Goal: Transaction & Acquisition: Subscribe to service/newsletter

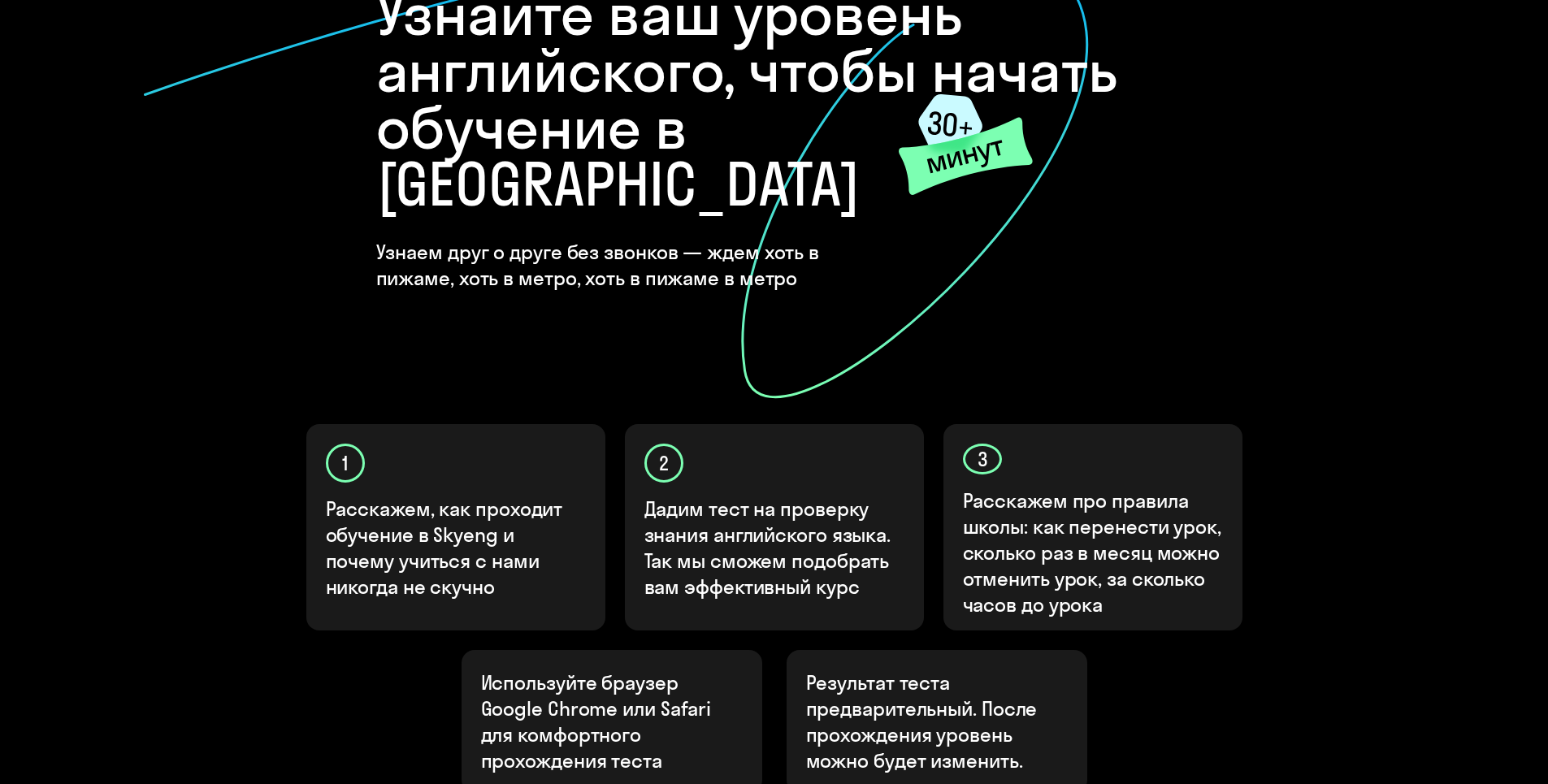
scroll to position [325, 0]
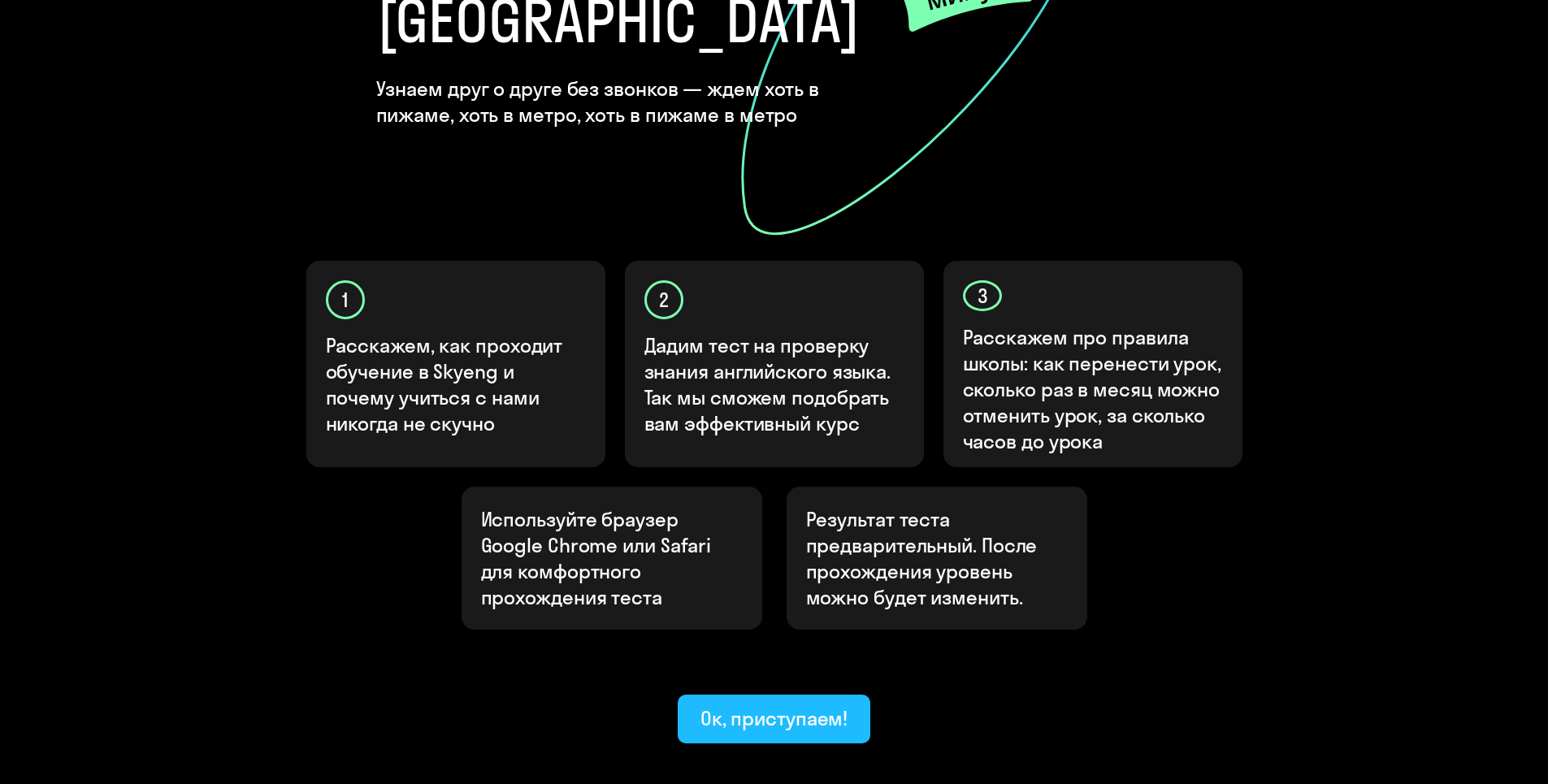
click at [777, 705] on div "Ок, приступаем!" at bounding box center [774, 718] width 148 height 26
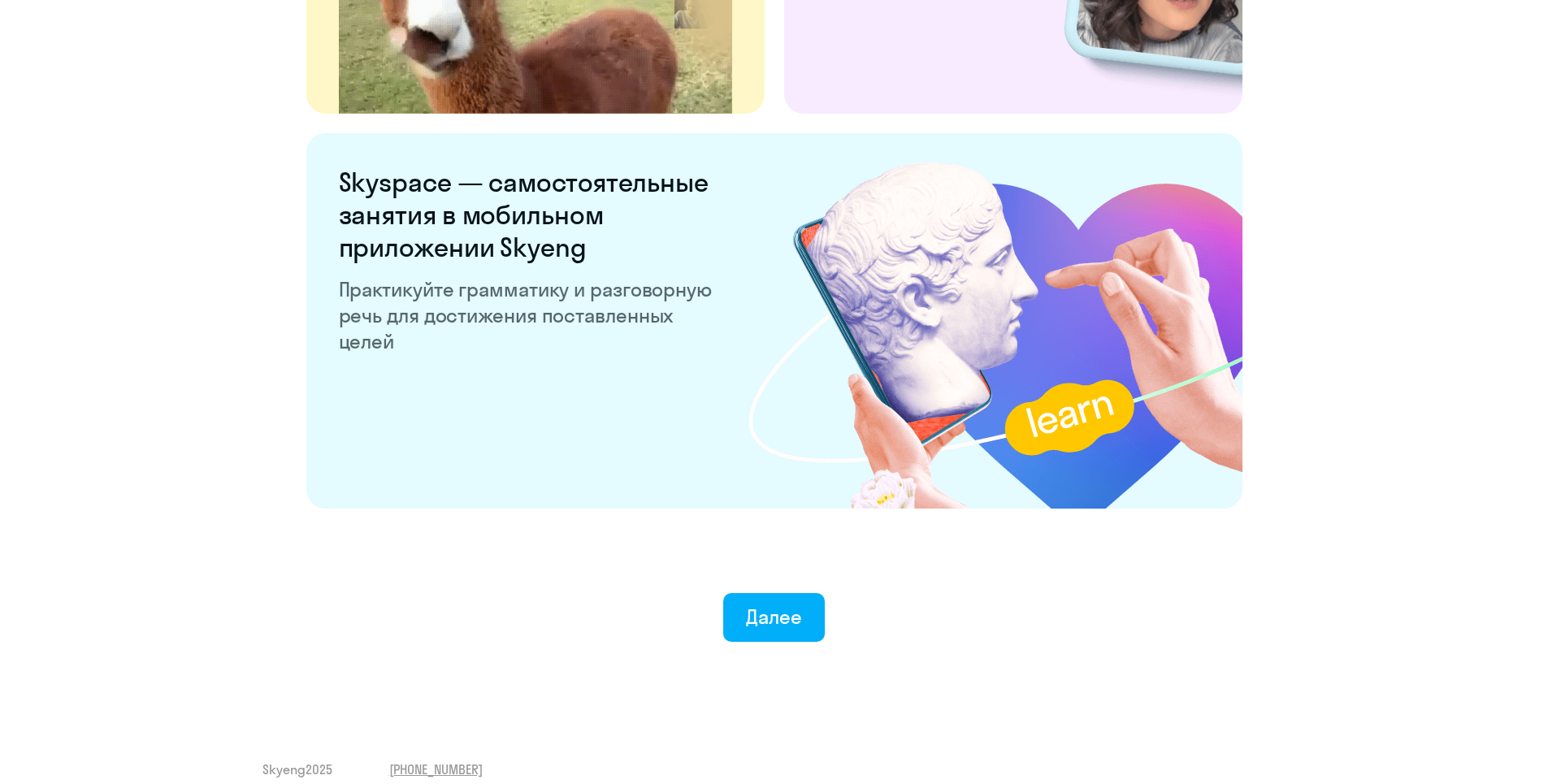
scroll to position [2981, 0]
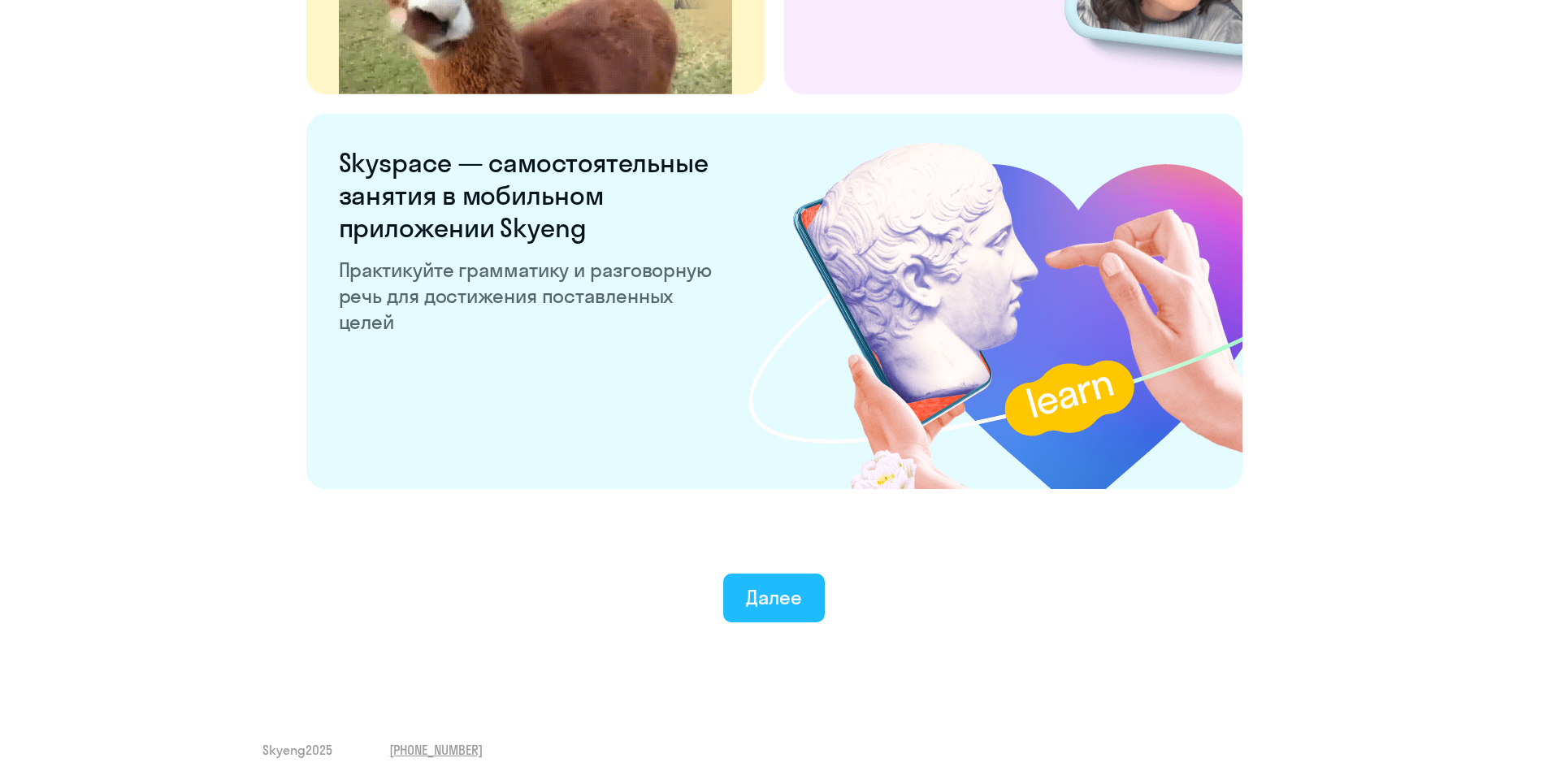
click at [779, 587] on div "Далее" at bounding box center [774, 597] width 56 height 26
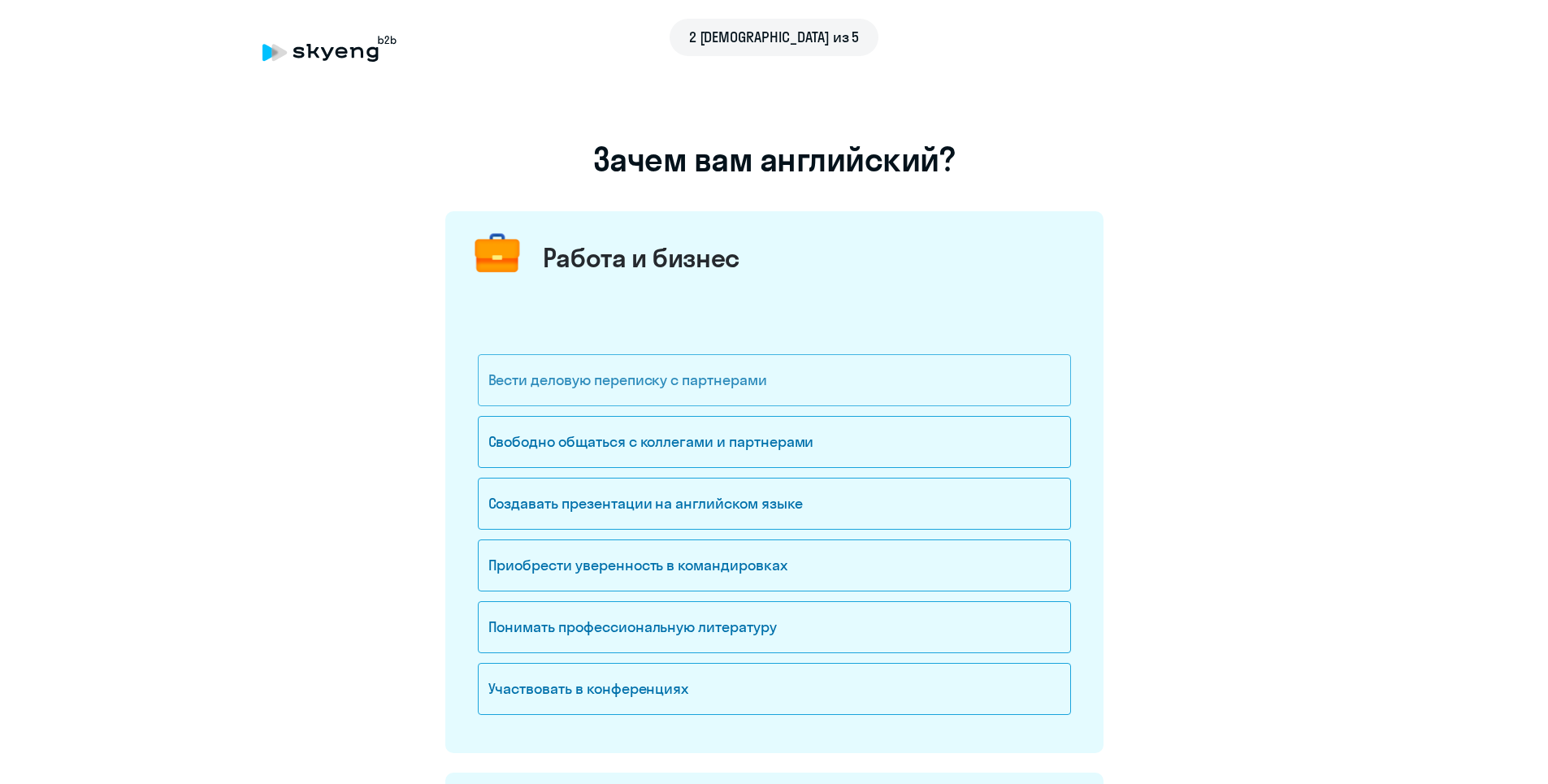
click at [710, 398] on div "Вести деловую переписку с партнерами" at bounding box center [774, 380] width 593 height 52
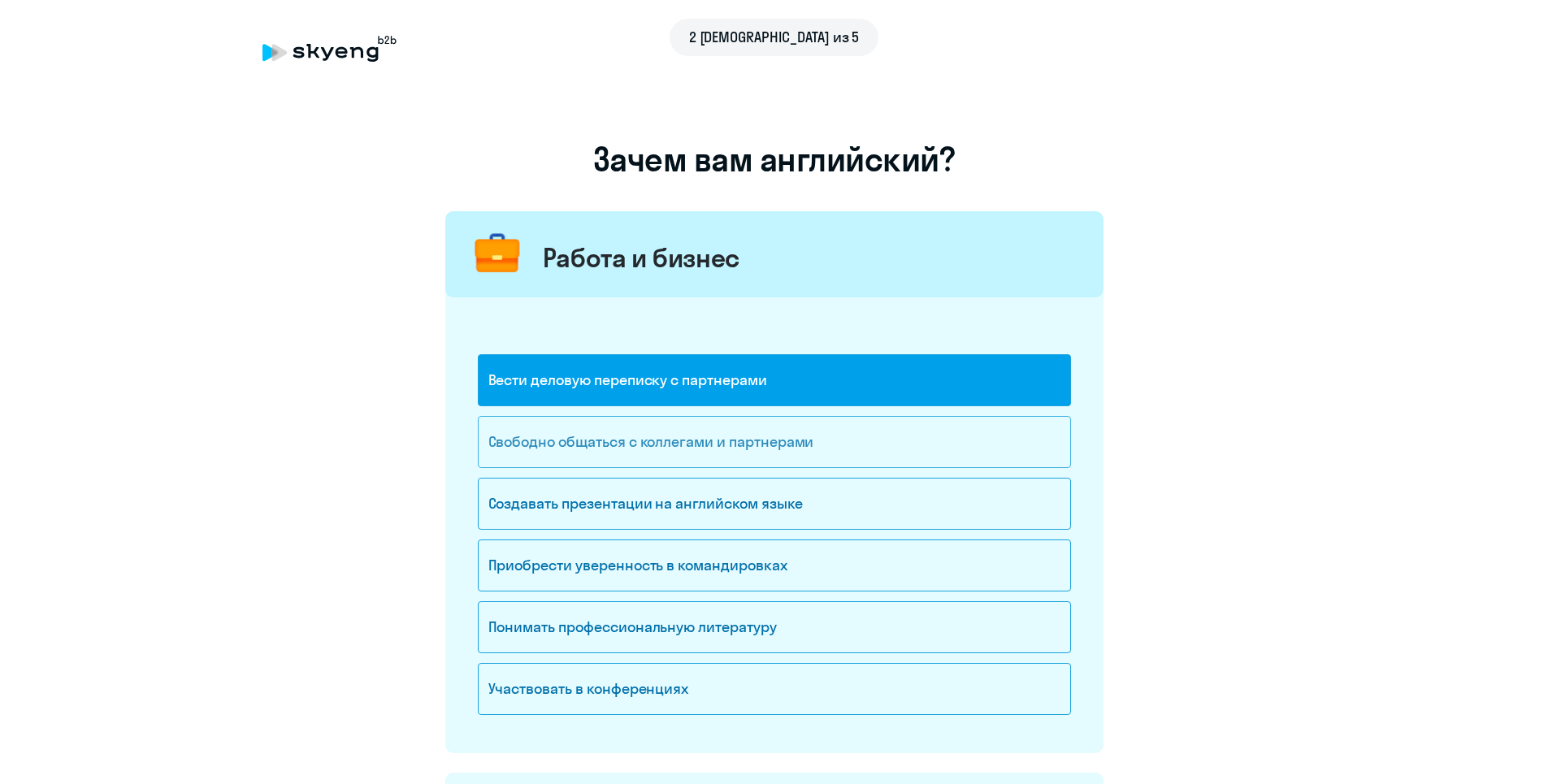
click at [756, 457] on div "Свободно общаться с коллегами и партнерами" at bounding box center [774, 442] width 593 height 52
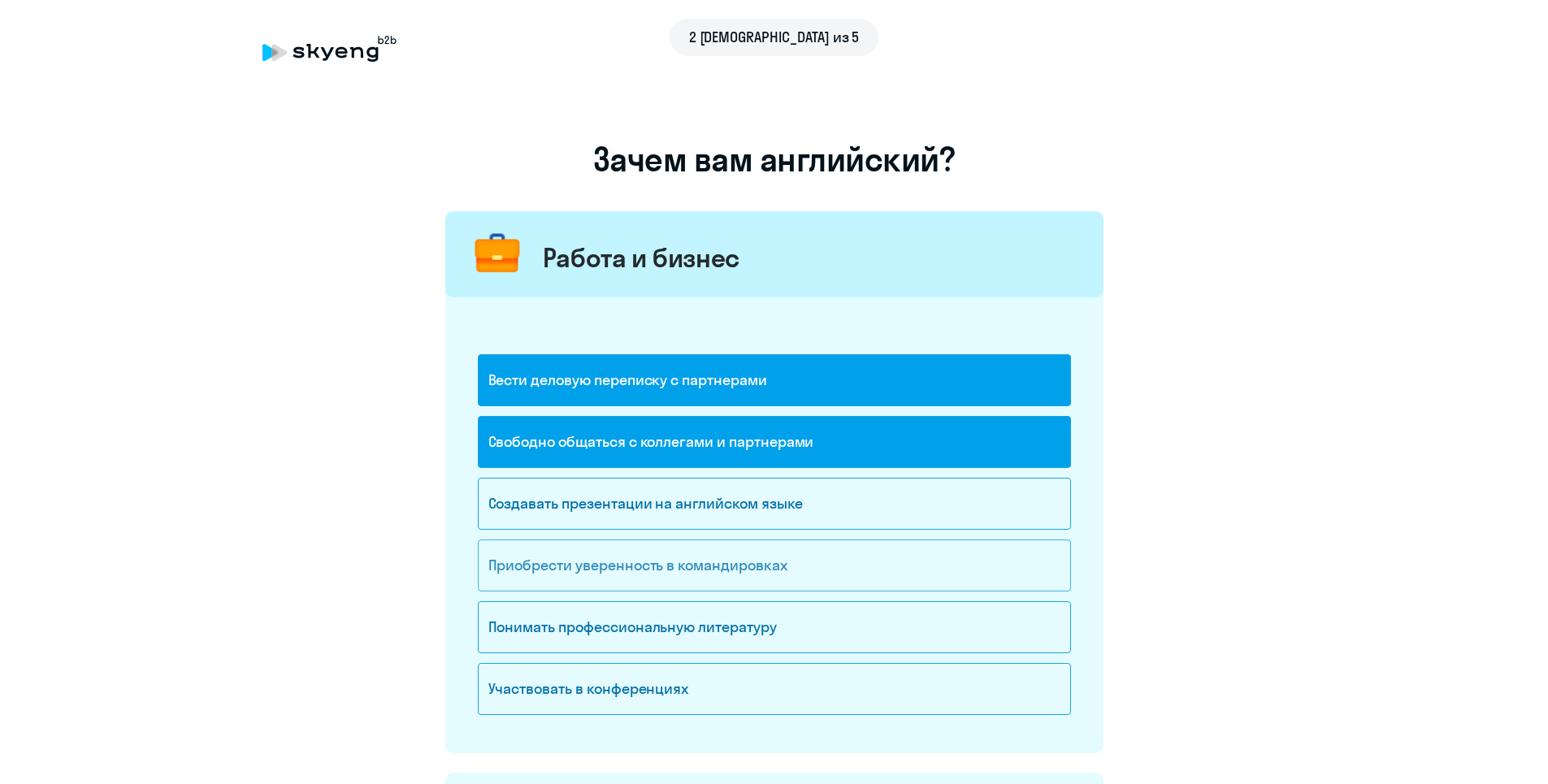
click at [727, 579] on div "Приобрести уверенность в командировках" at bounding box center [774, 565] width 593 height 52
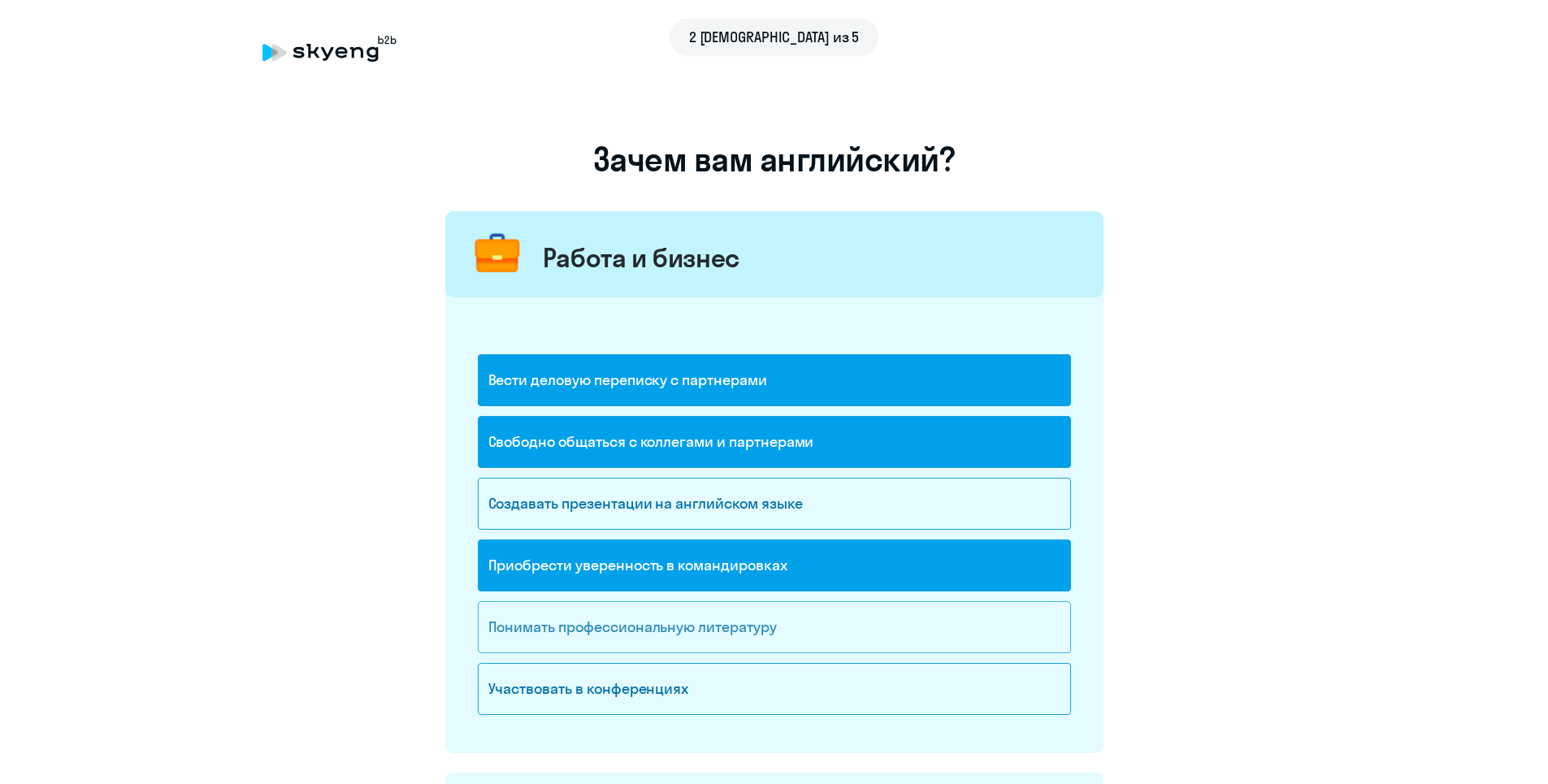
click at [738, 632] on div "Понимать профессиональную литературу" at bounding box center [774, 627] width 593 height 52
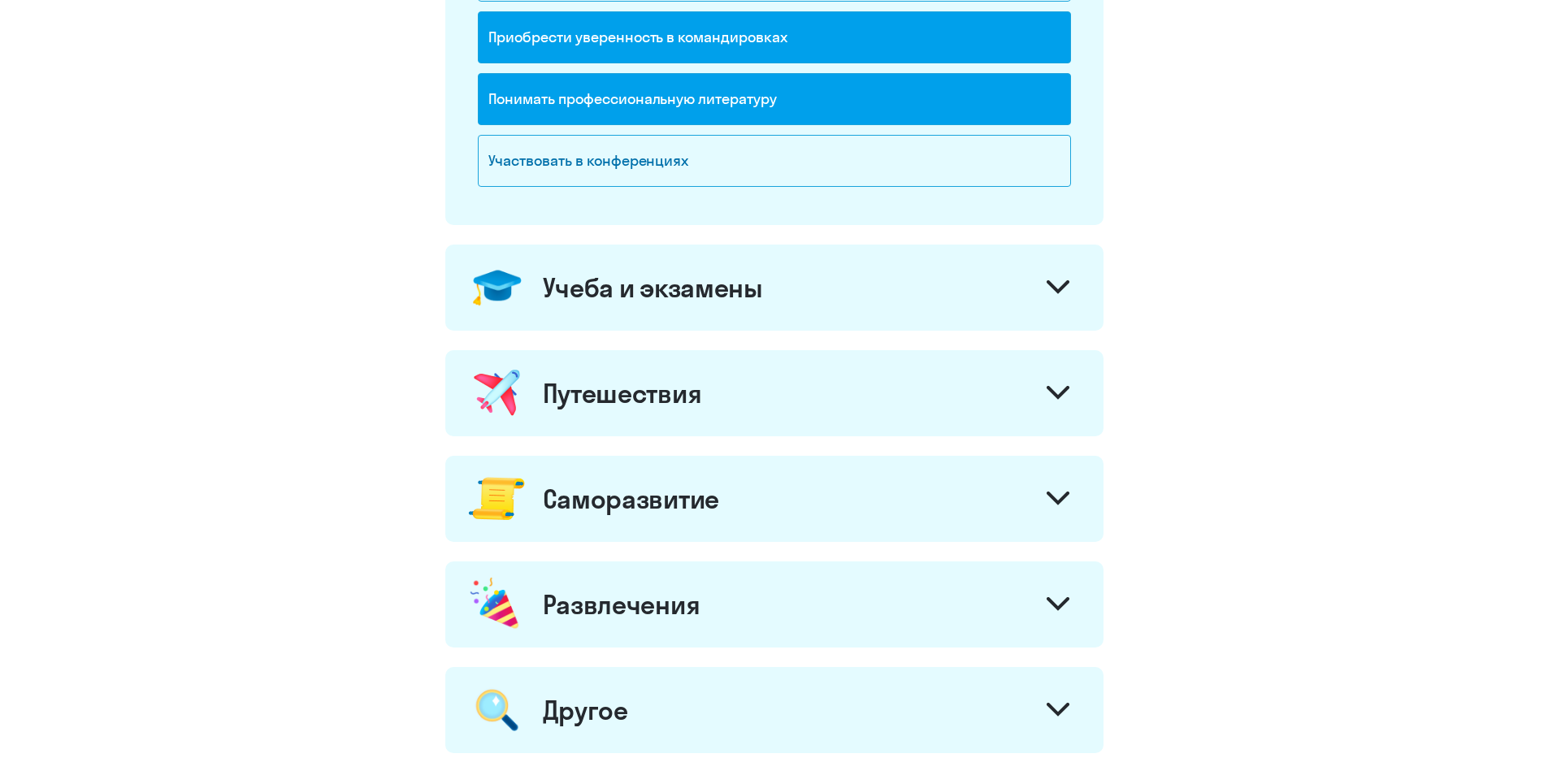
scroll to position [569, 0]
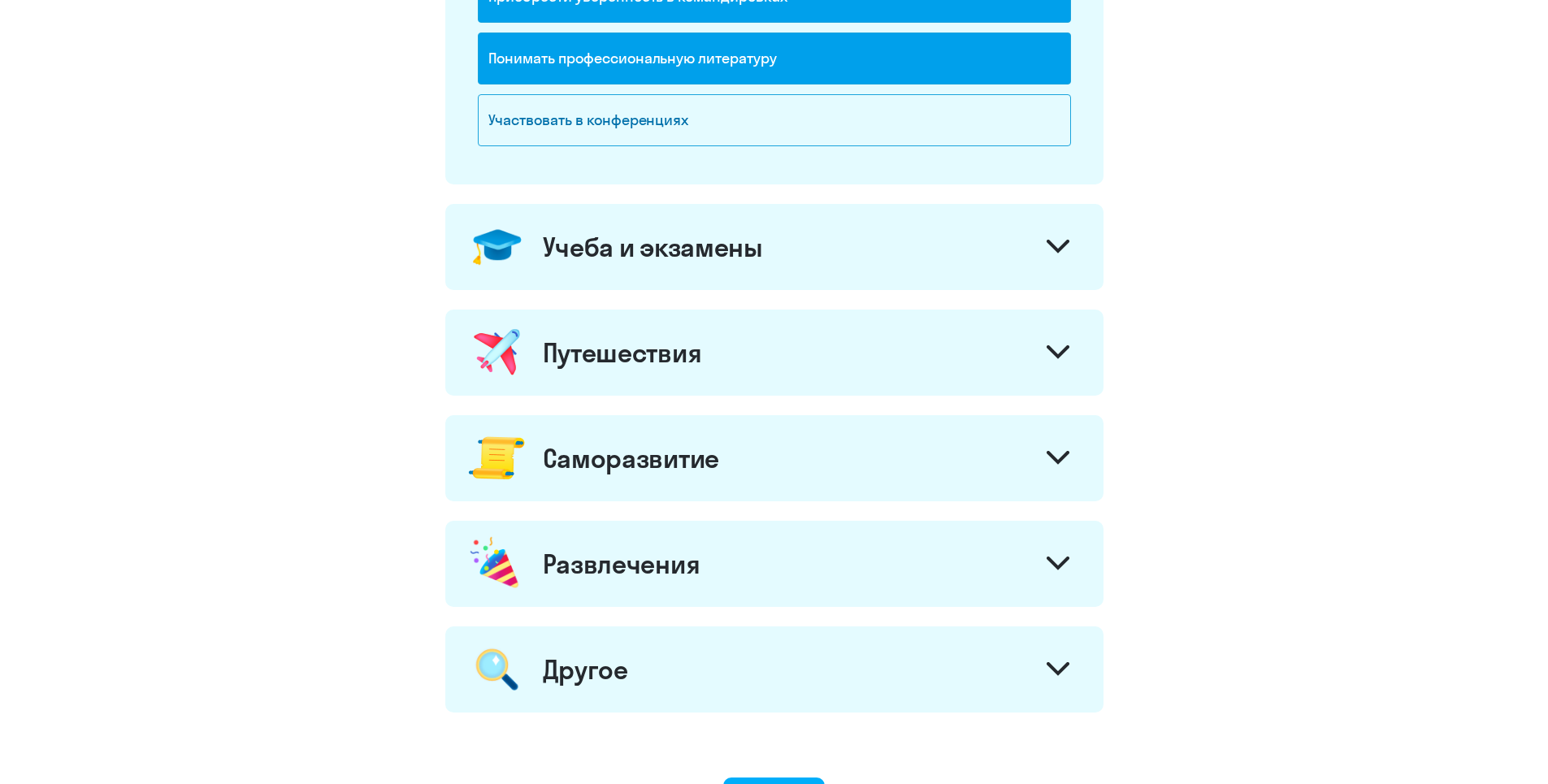
click at [1058, 262] on div at bounding box center [1057, 248] width 39 height 39
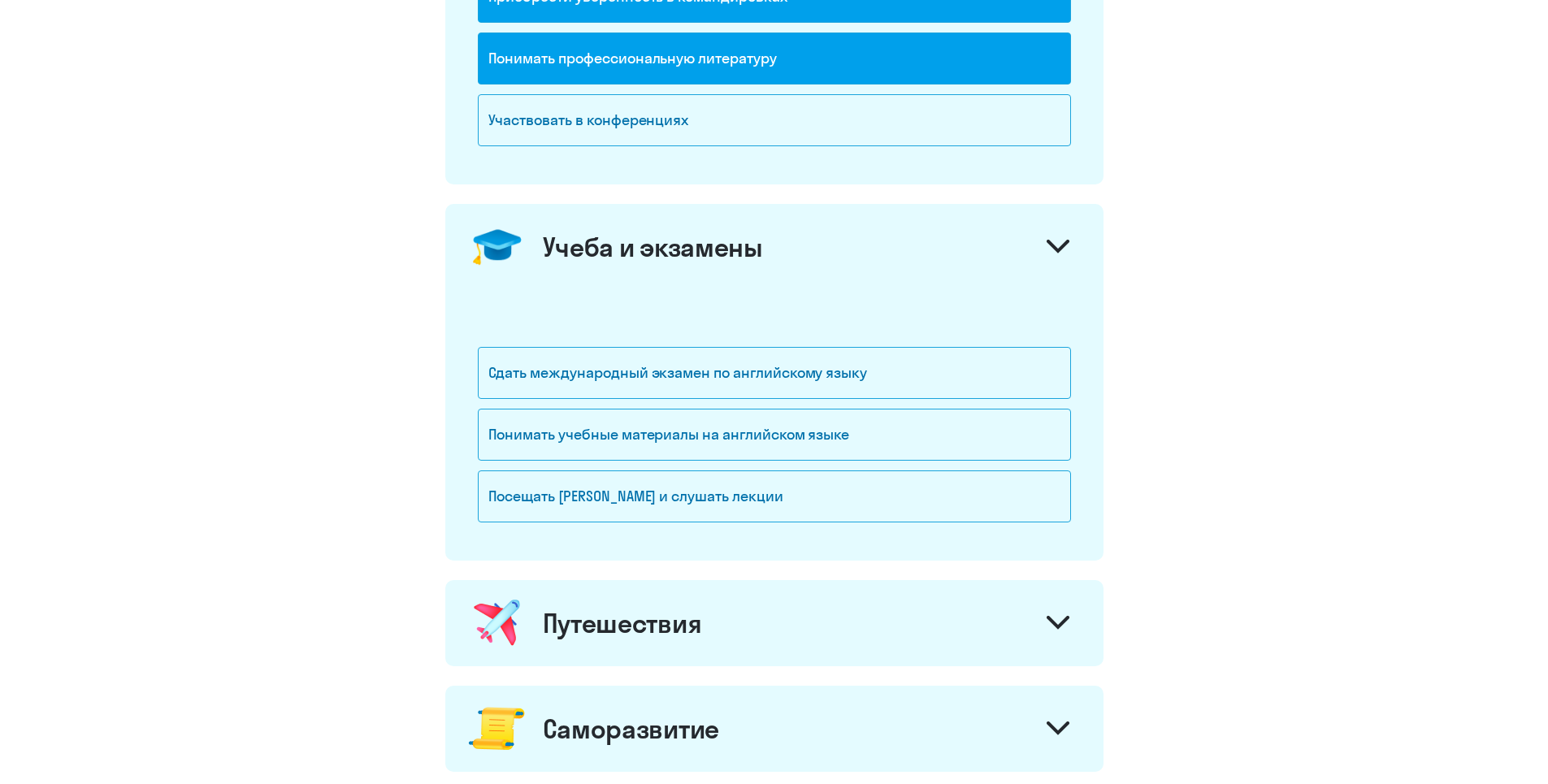
click at [1058, 262] on div at bounding box center [1057, 248] width 39 height 39
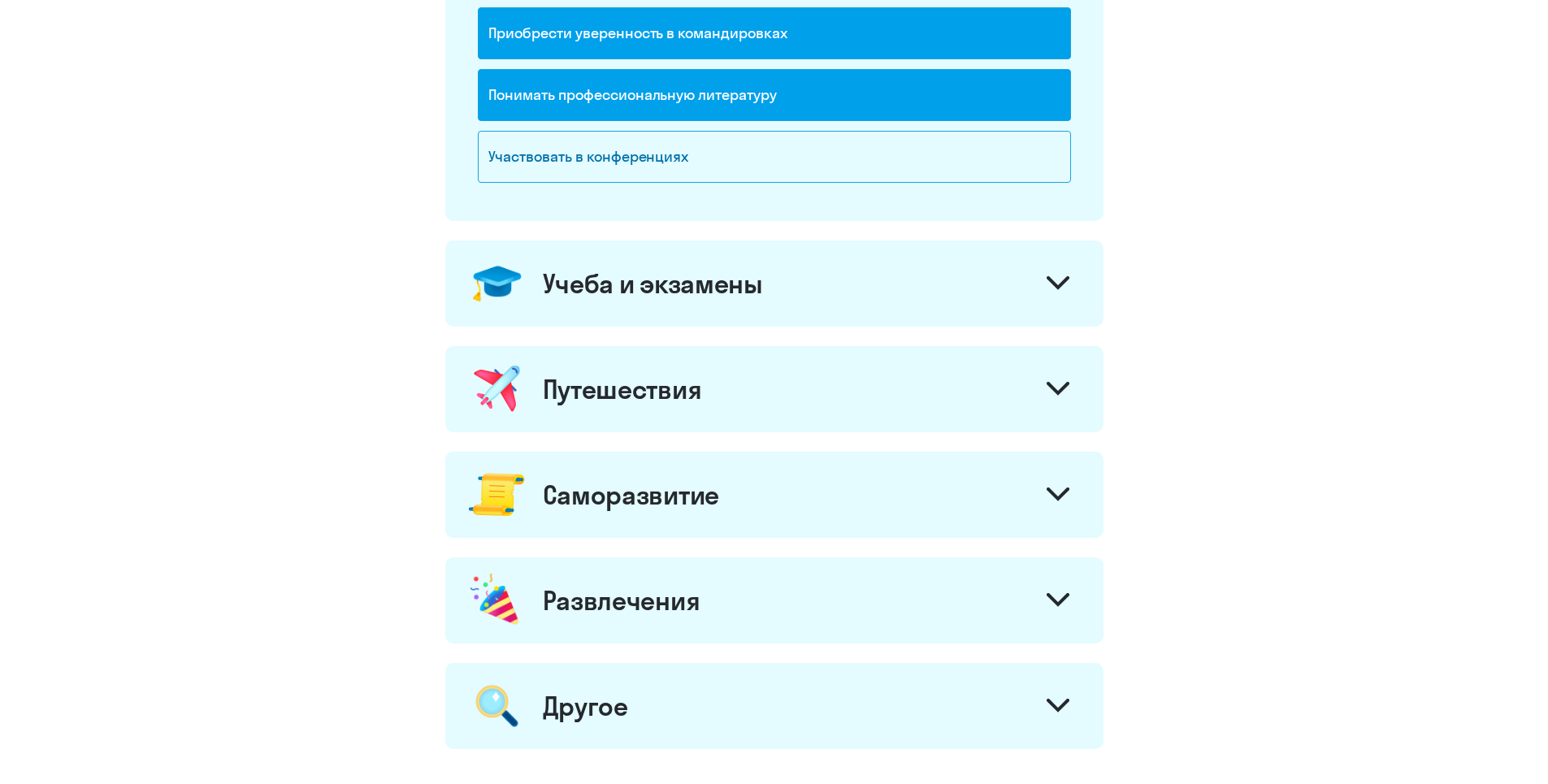
scroll to position [649, 0]
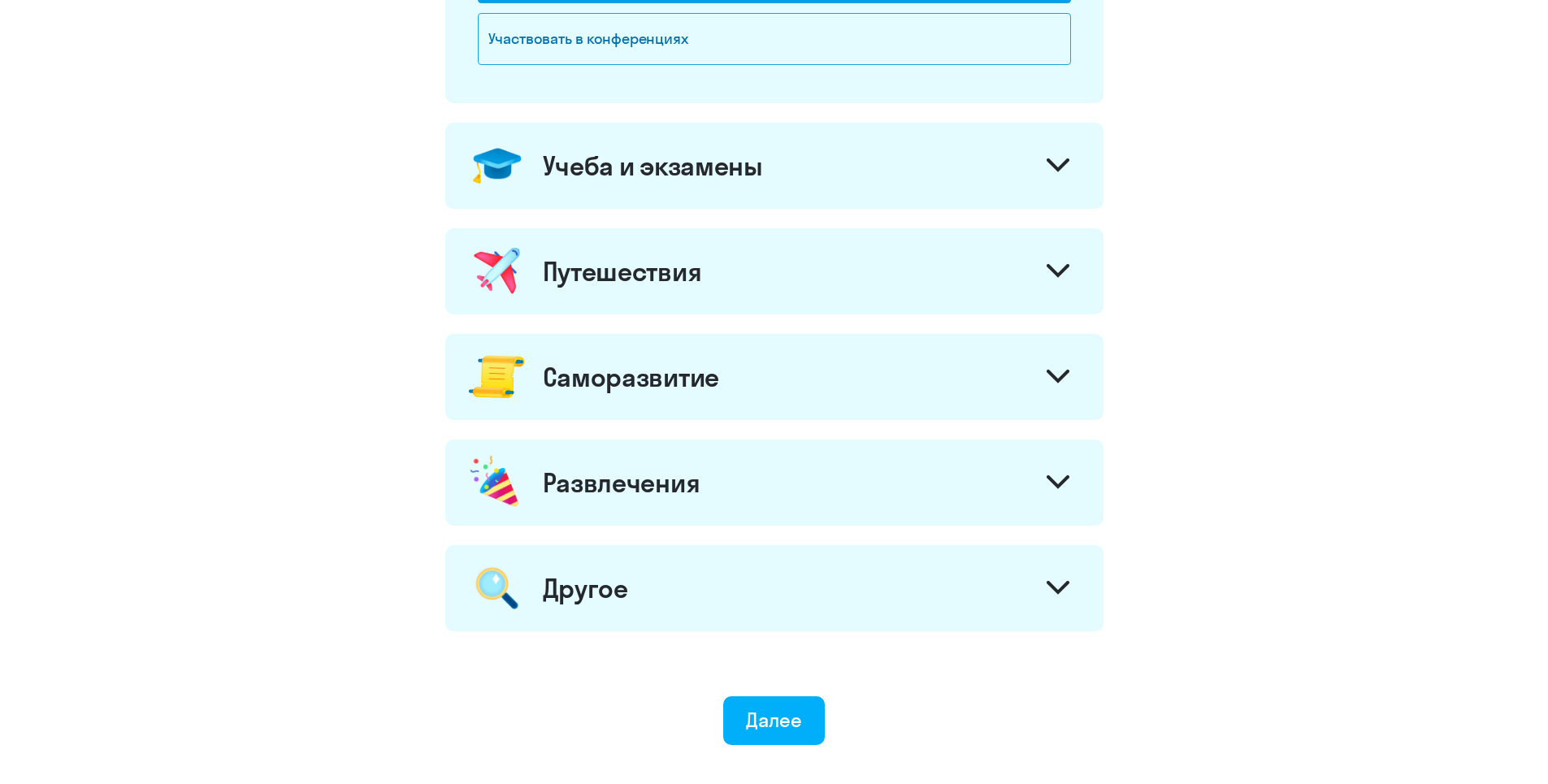
click at [1052, 387] on svg-icon at bounding box center [1057, 379] width 22 height 18
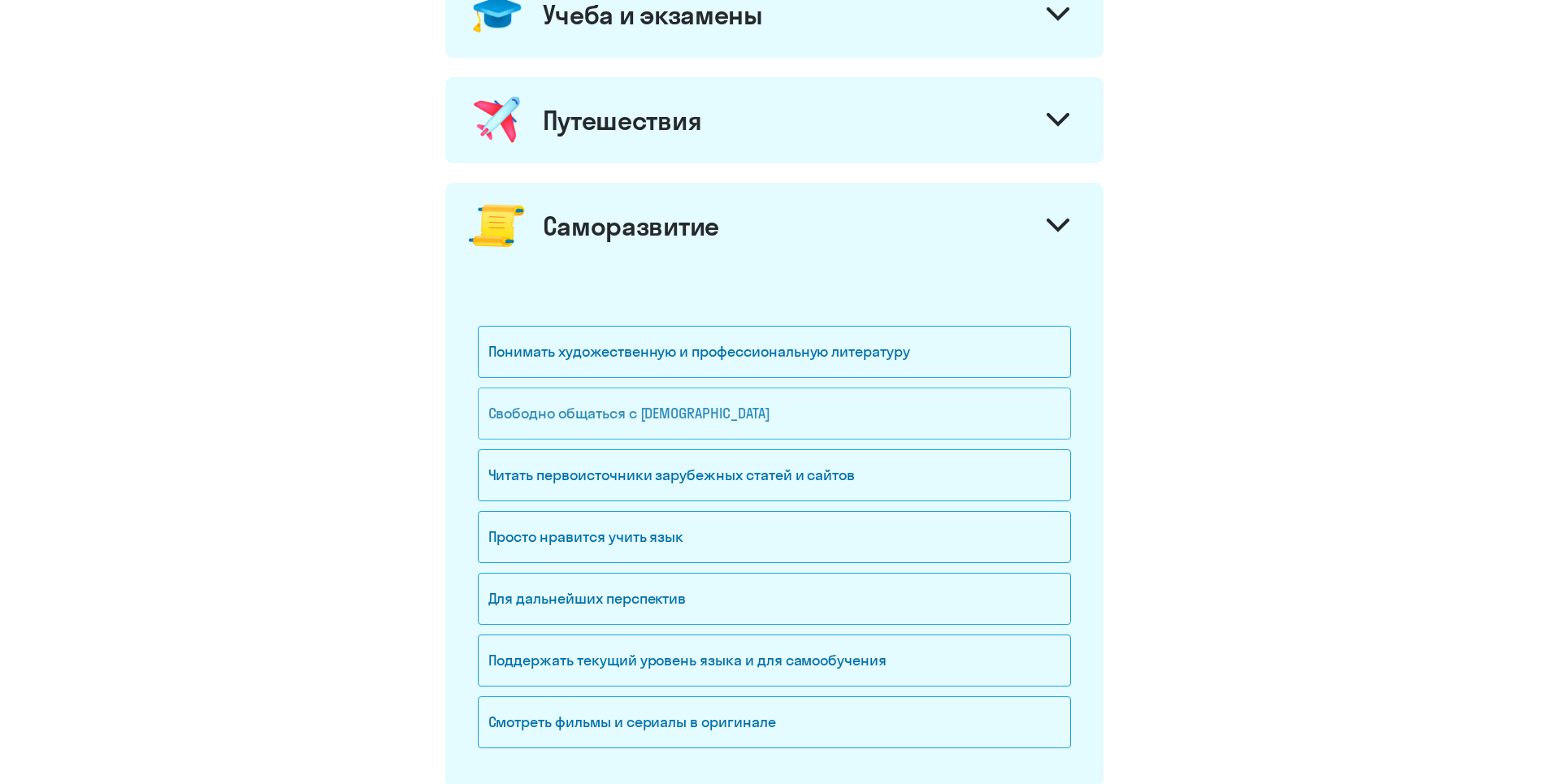
scroll to position [813, 0]
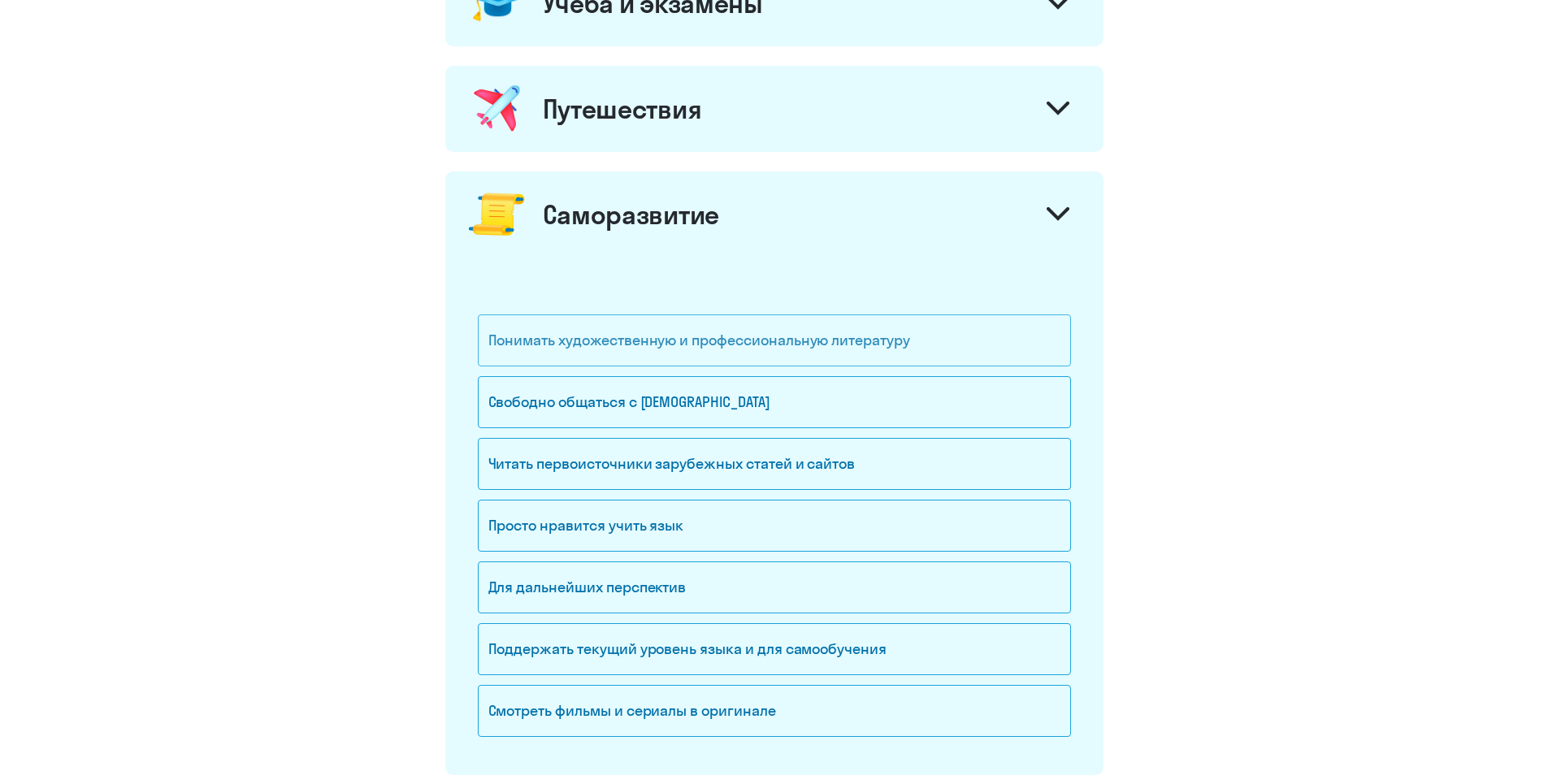
click at [700, 347] on div "Понимать художественную и профессиональную литературу" at bounding box center [774, 340] width 593 height 52
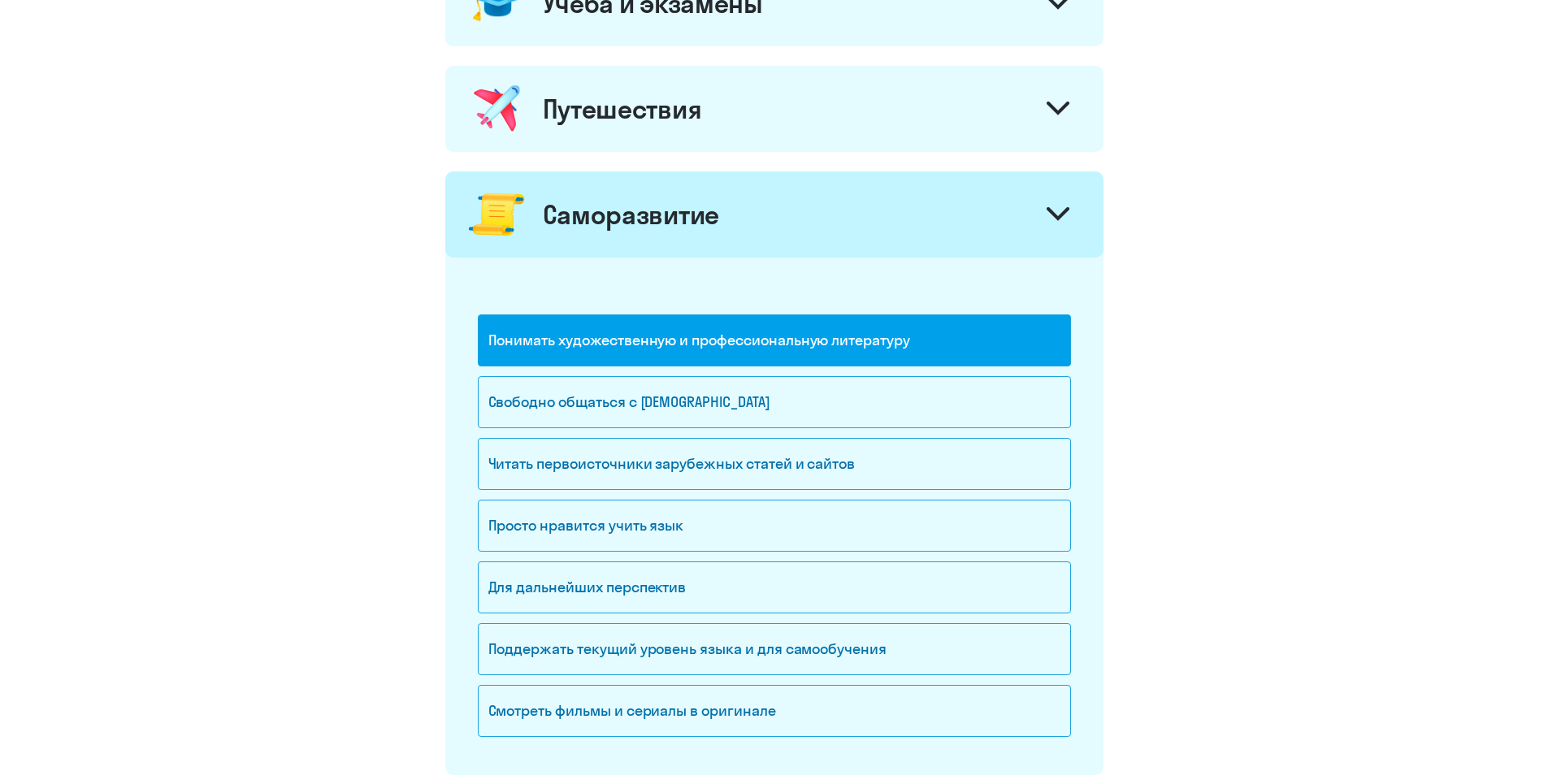
click at [1056, 219] on icon at bounding box center [1058, 213] width 20 height 10
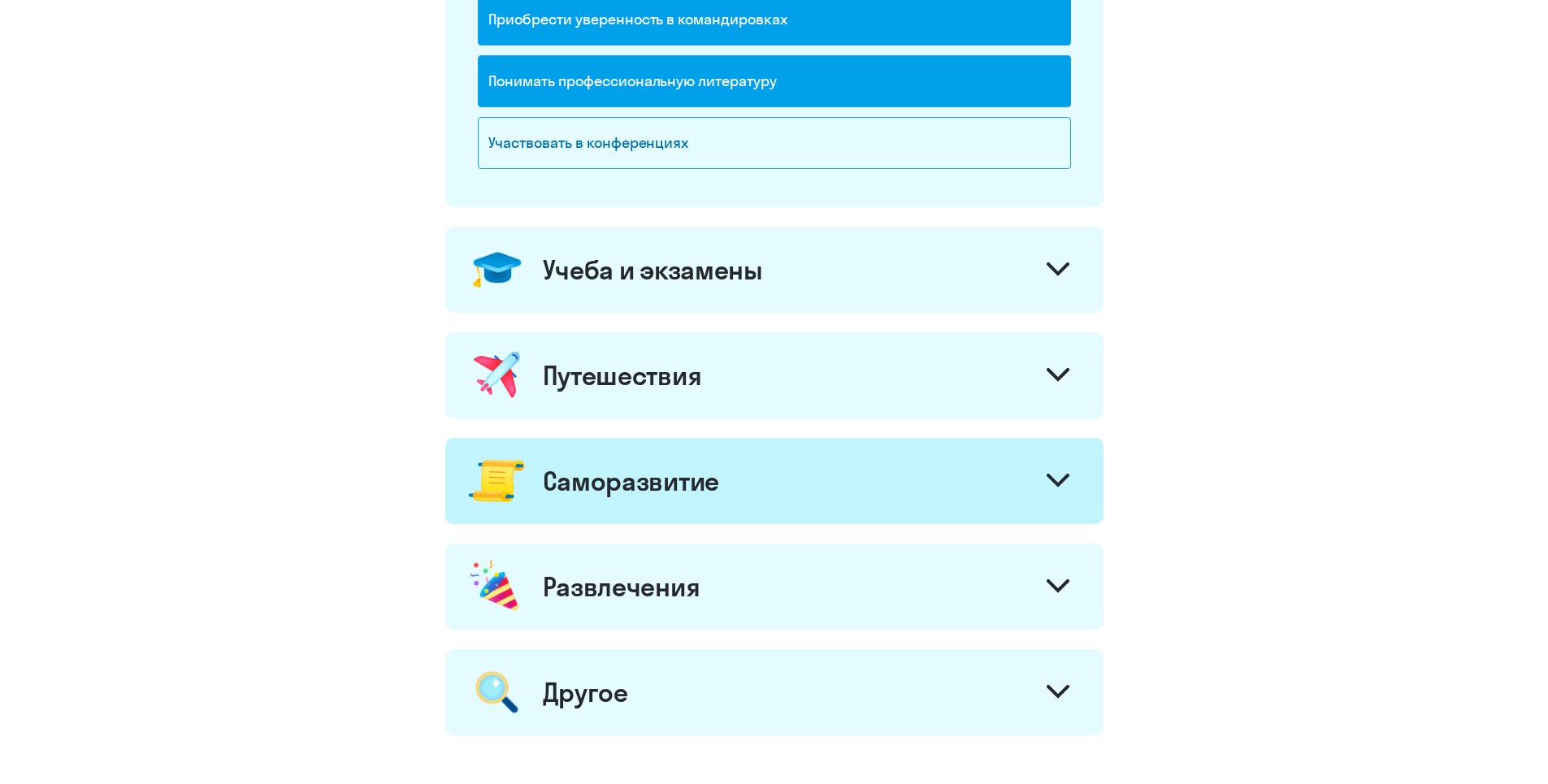
scroll to position [522, 0]
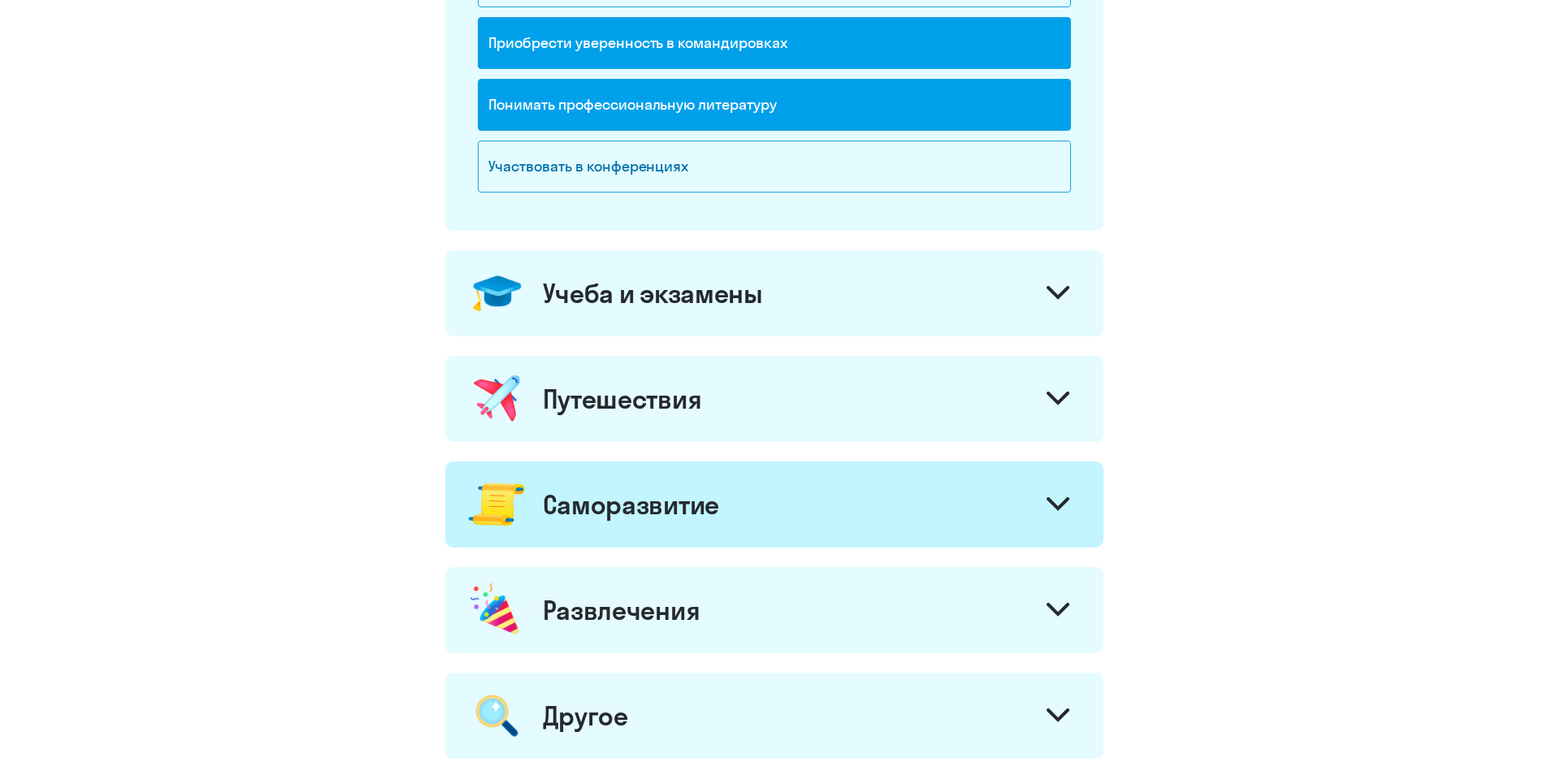
click at [1063, 297] on icon at bounding box center [1057, 292] width 22 height 13
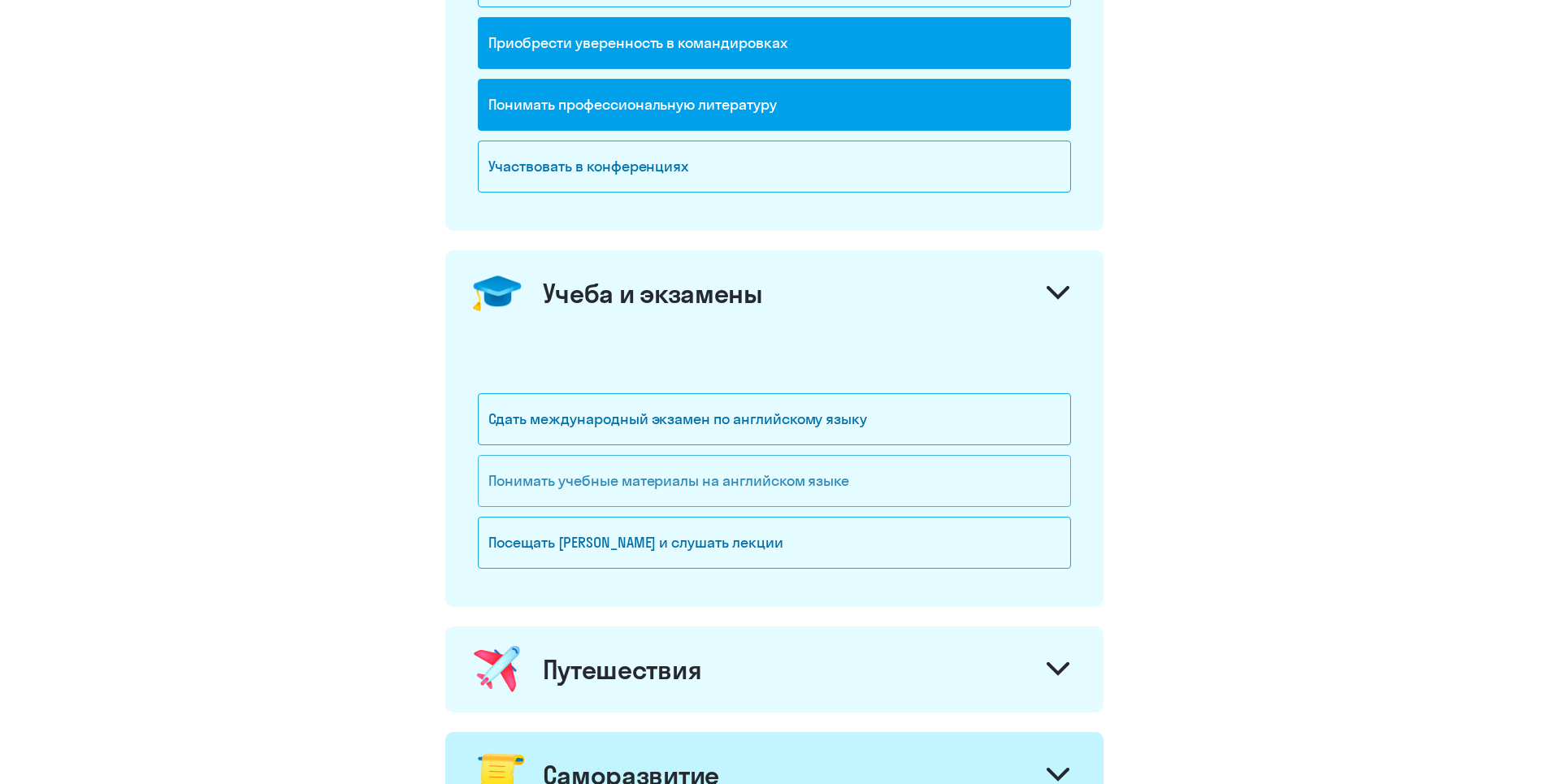
click at [774, 487] on div "Понимать учебные материалы на английском языке" at bounding box center [774, 481] width 593 height 52
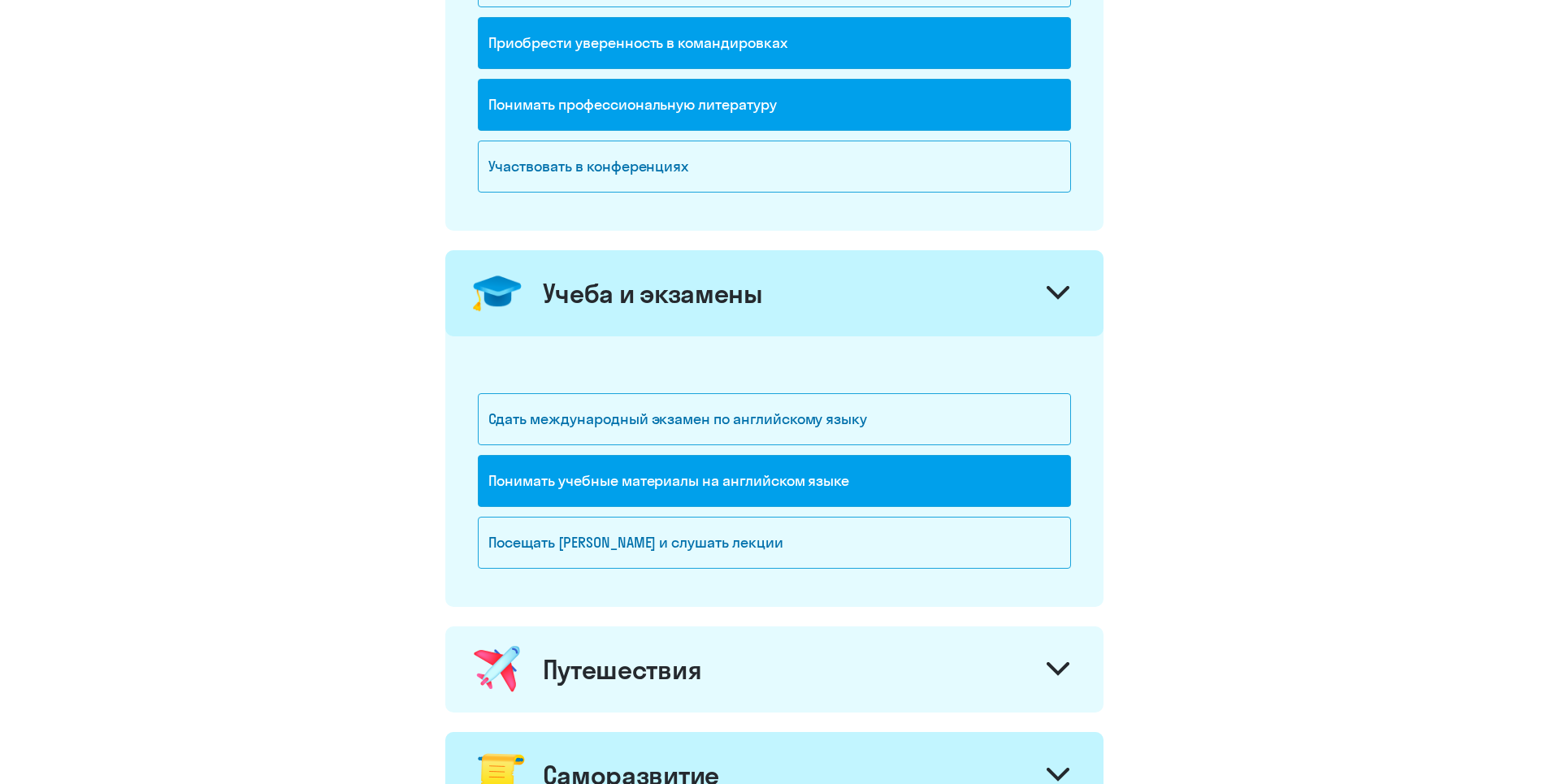
click at [1058, 293] on icon at bounding box center [1057, 292] width 22 height 13
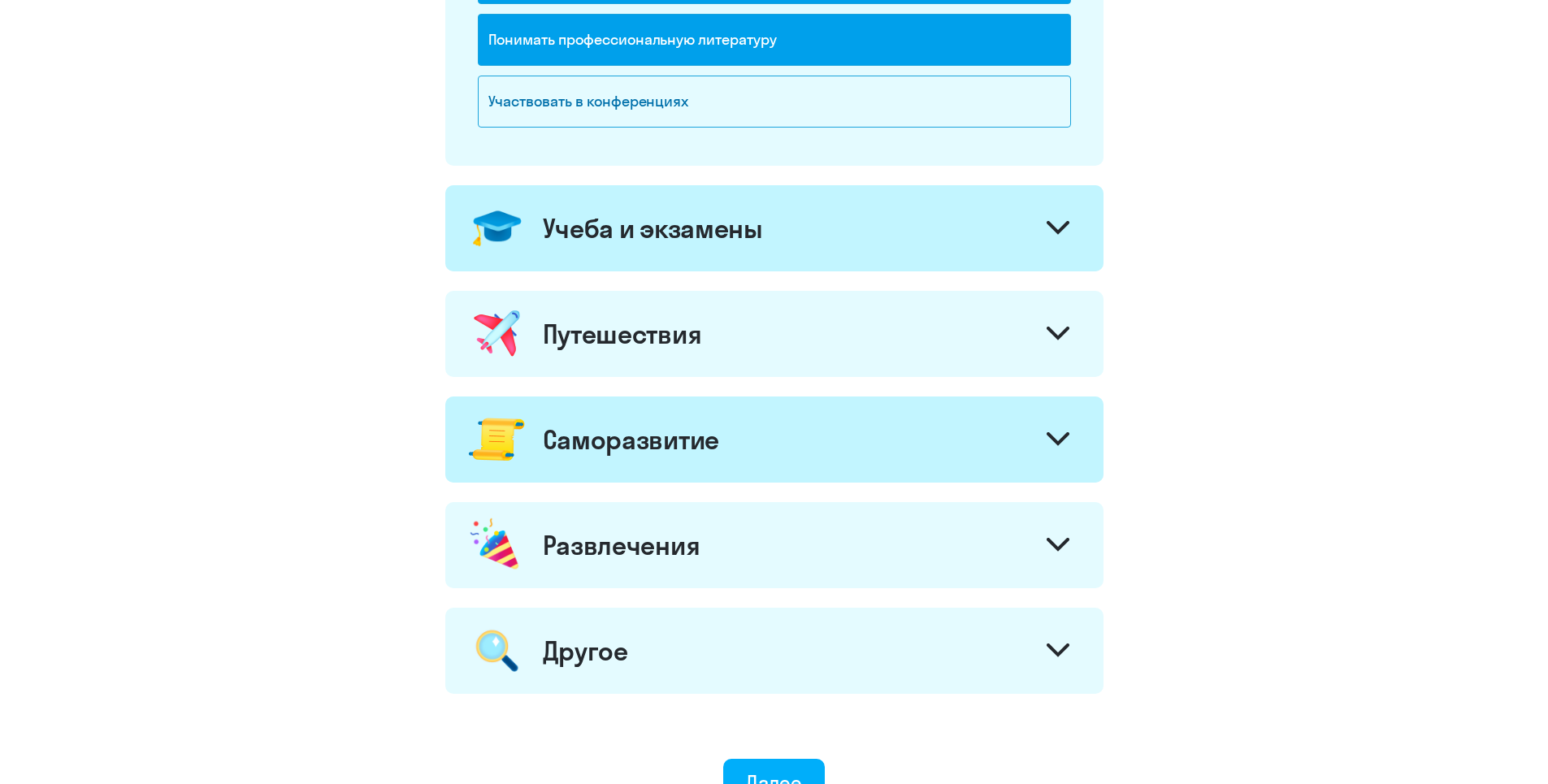
scroll to position [684, 0]
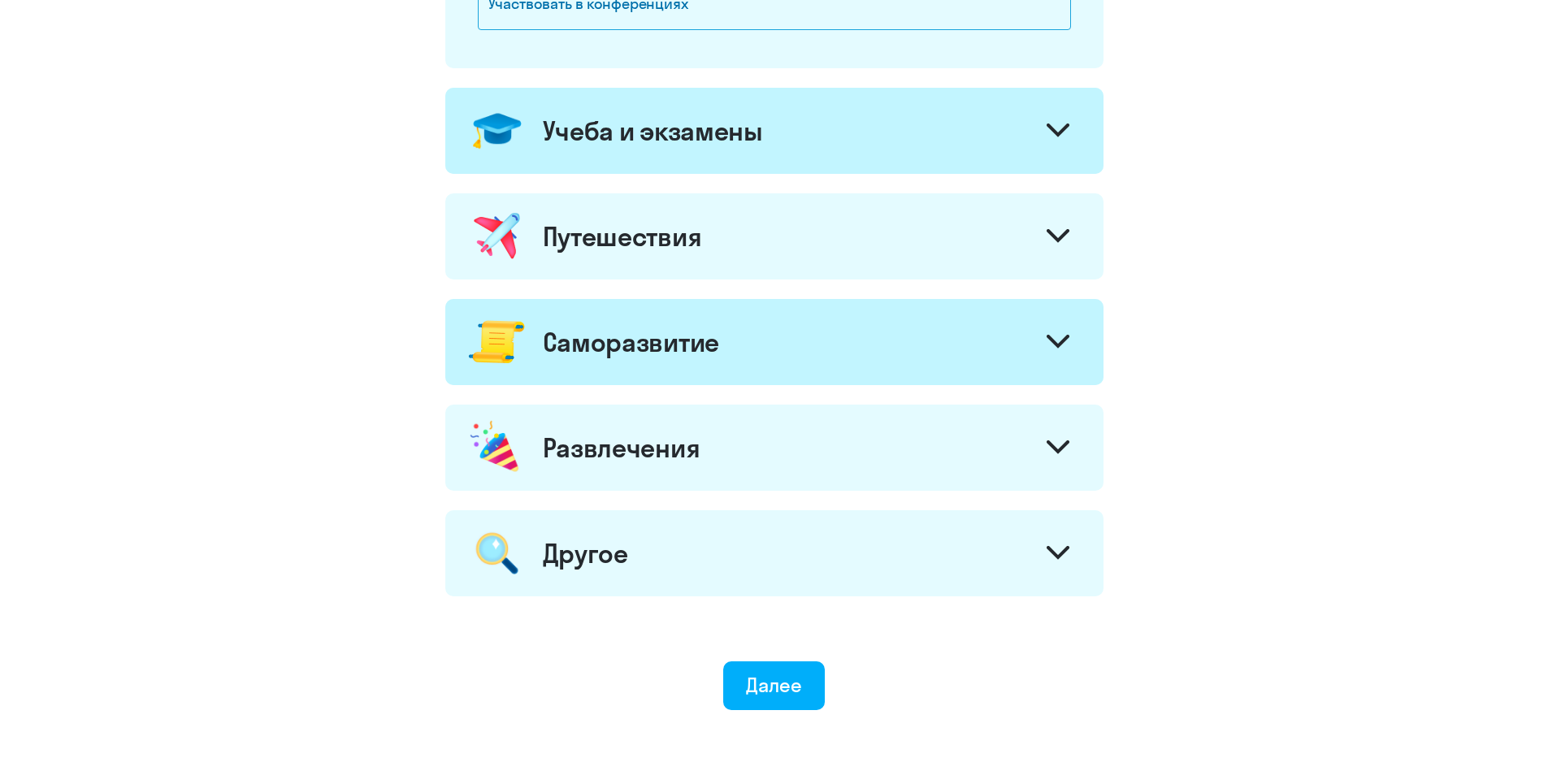
click at [1059, 437] on div at bounding box center [1057, 449] width 39 height 39
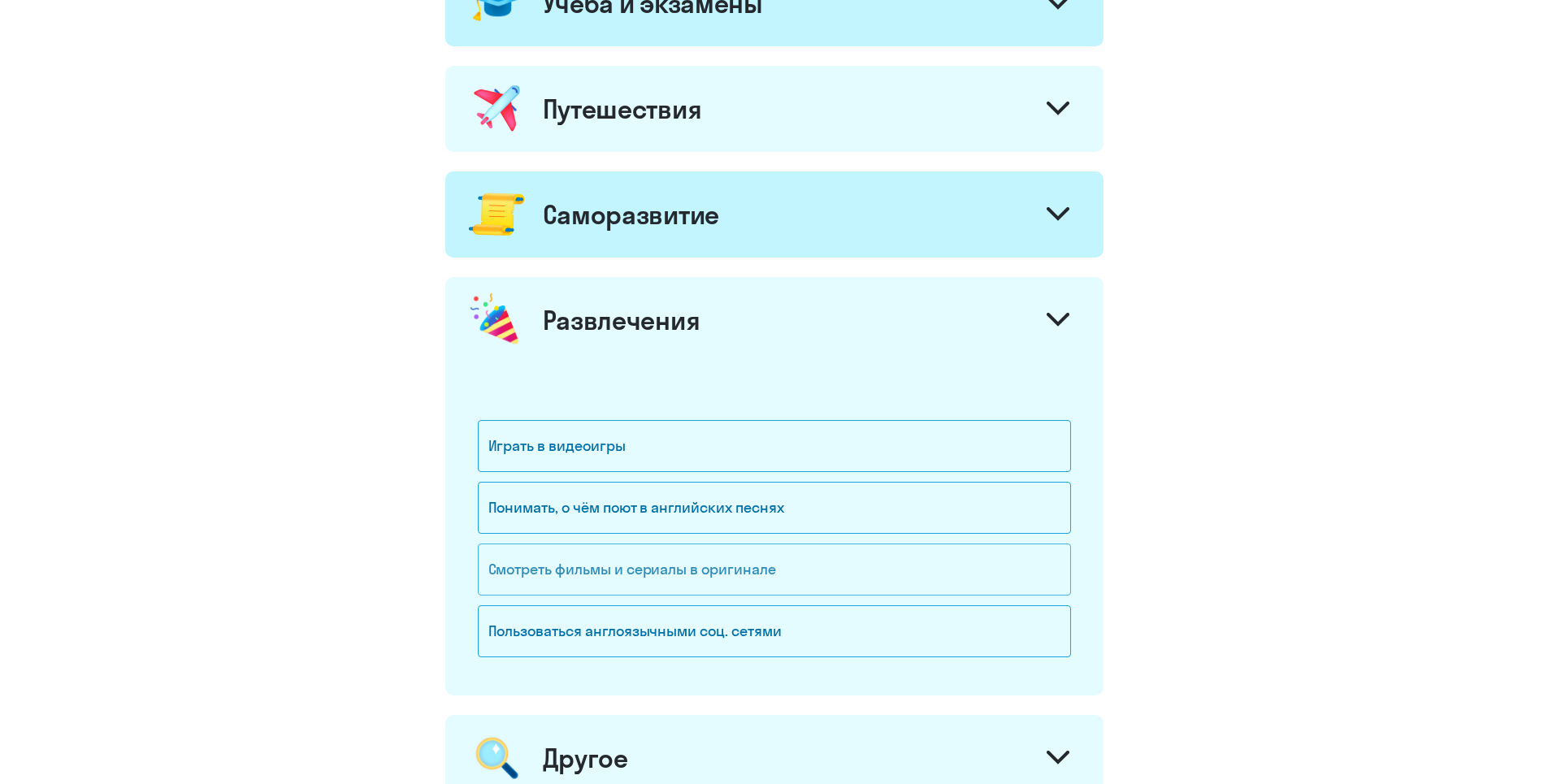
scroll to position [847, 0]
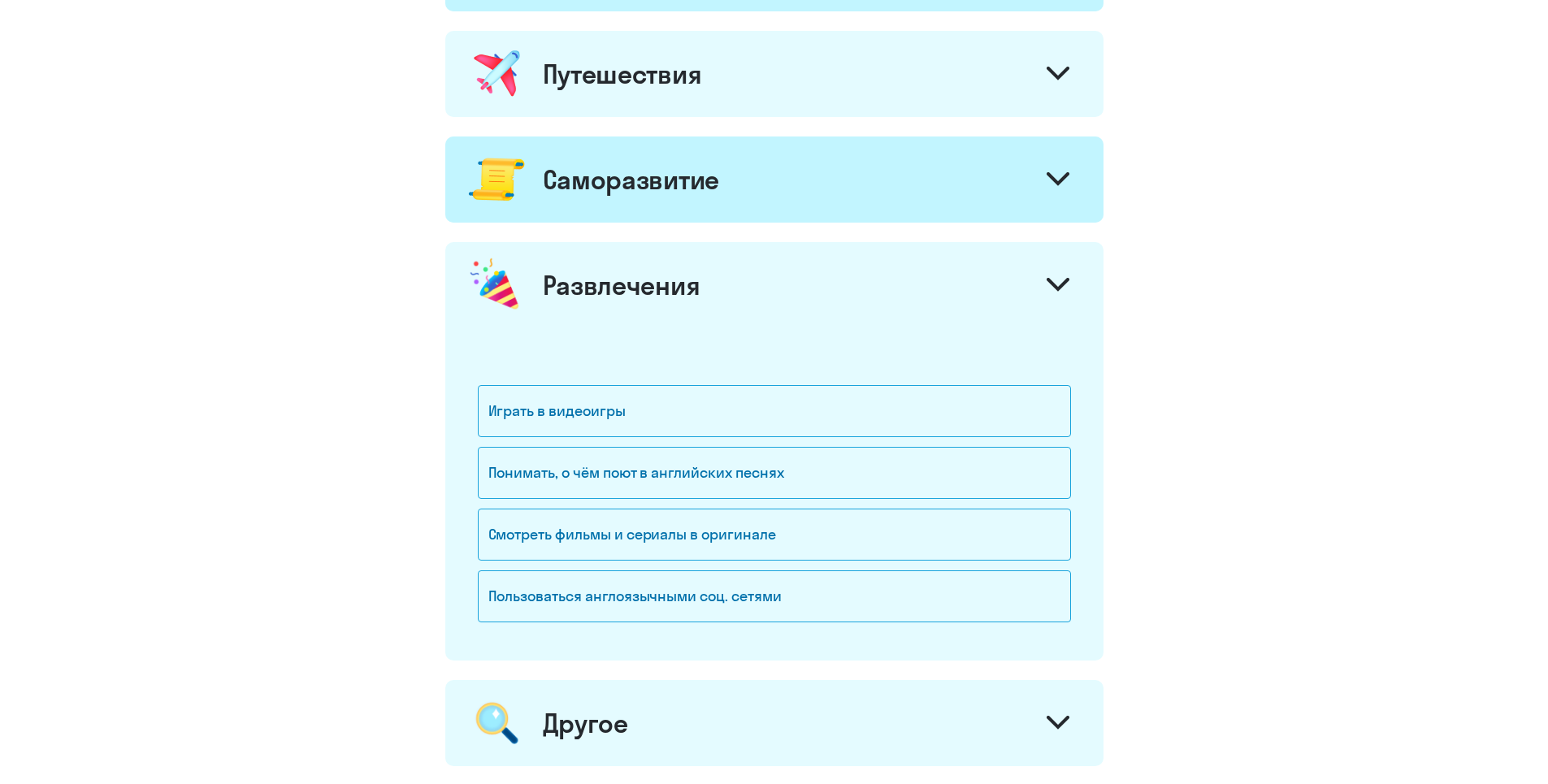
click at [1058, 289] on icon at bounding box center [1058, 284] width 20 height 10
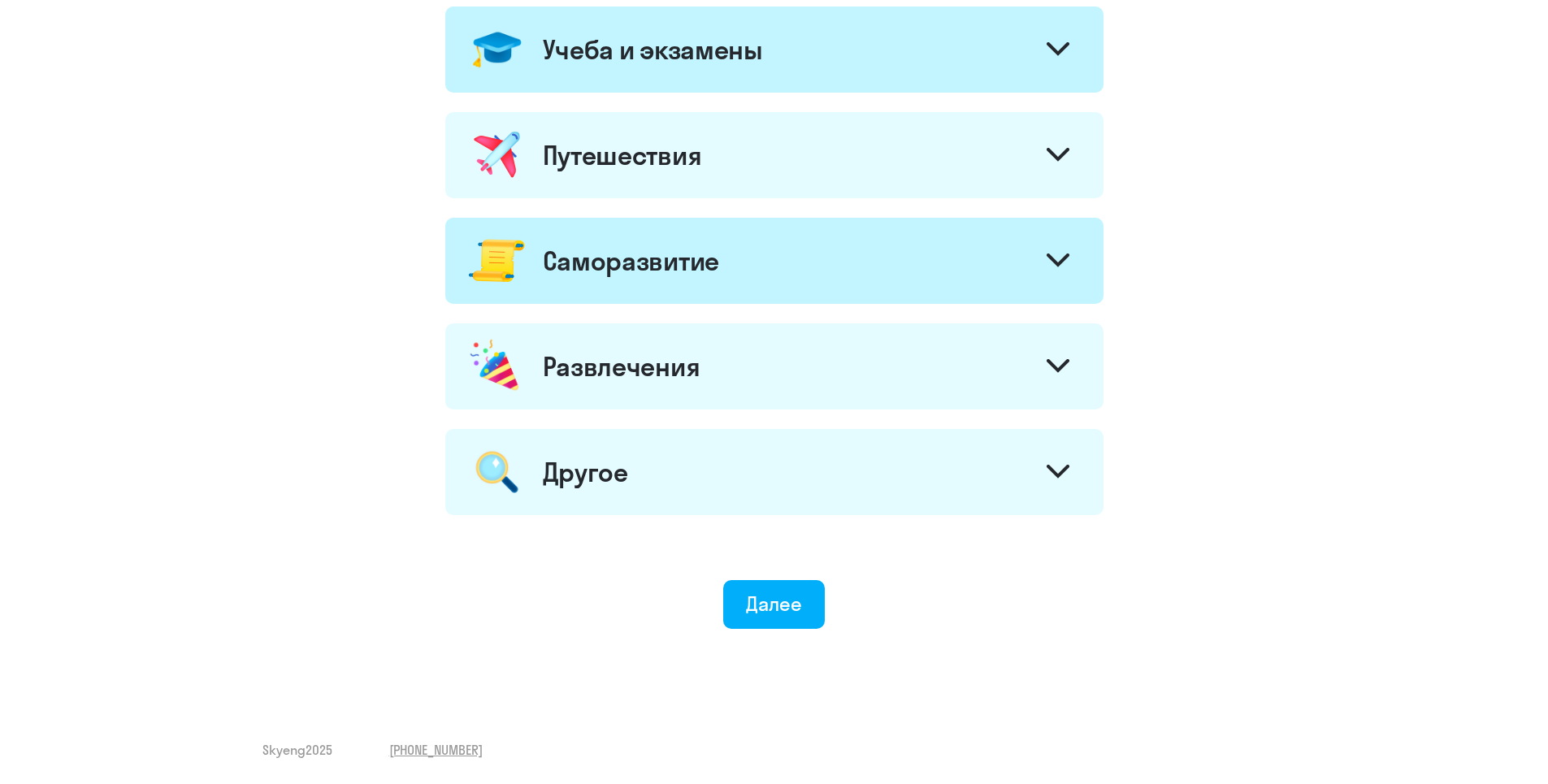
click at [1082, 465] on div "Другое" at bounding box center [774, 472] width 659 height 86
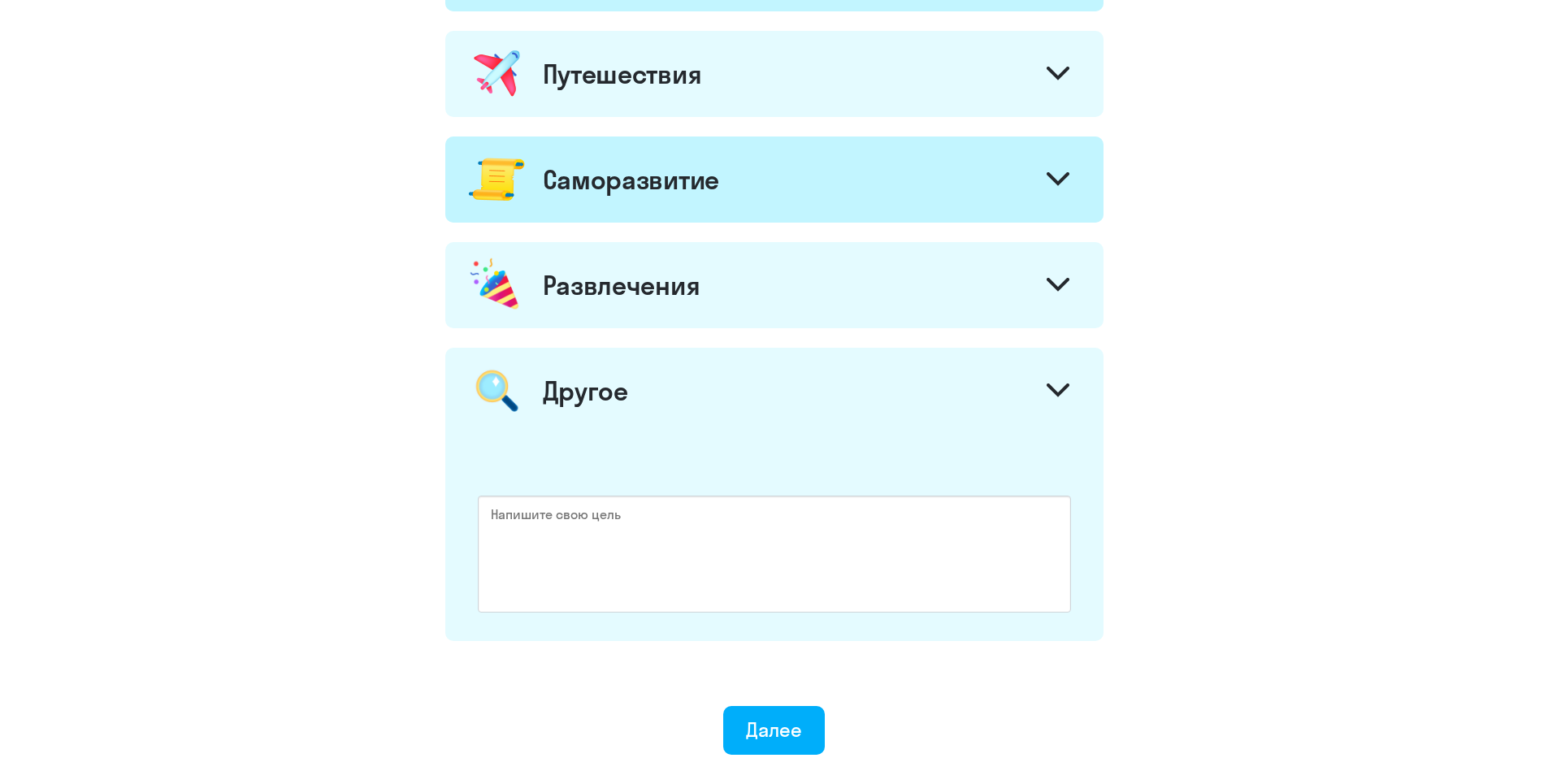
click at [1063, 388] on icon at bounding box center [1057, 389] width 22 height 13
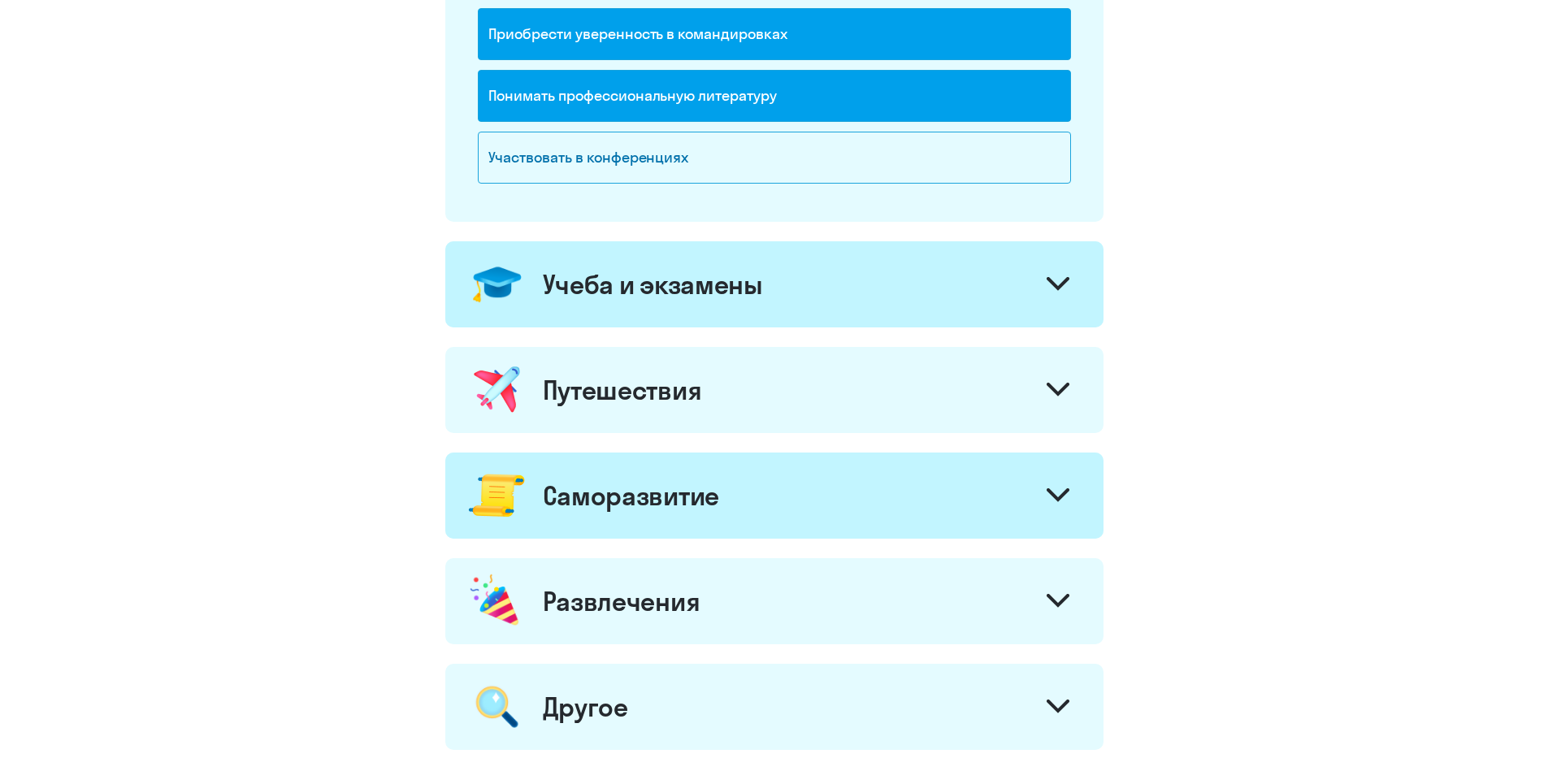
scroll to position [522, 0]
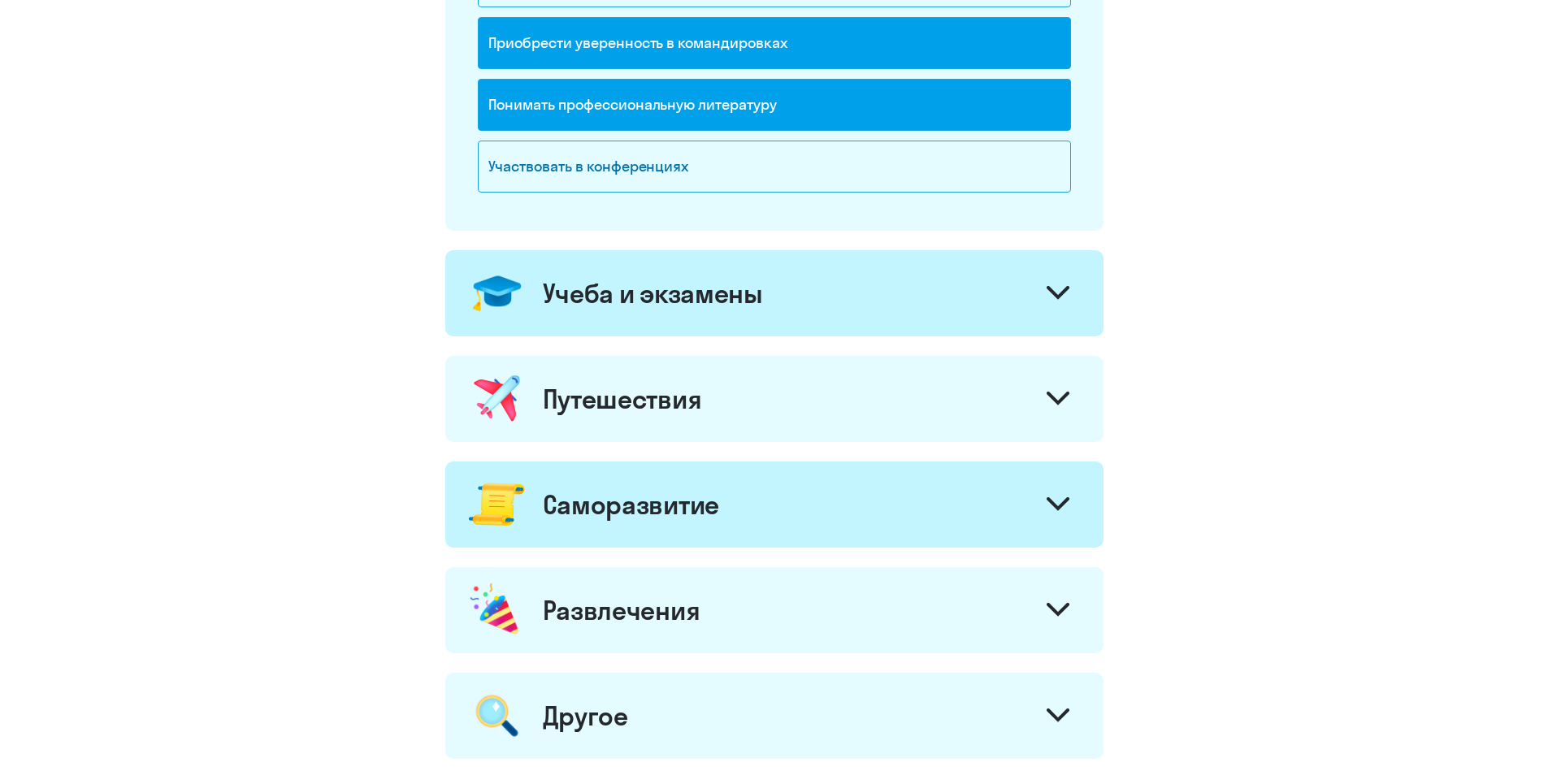
click at [1062, 402] on icon at bounding box center [1057, 397] width 22 height 13
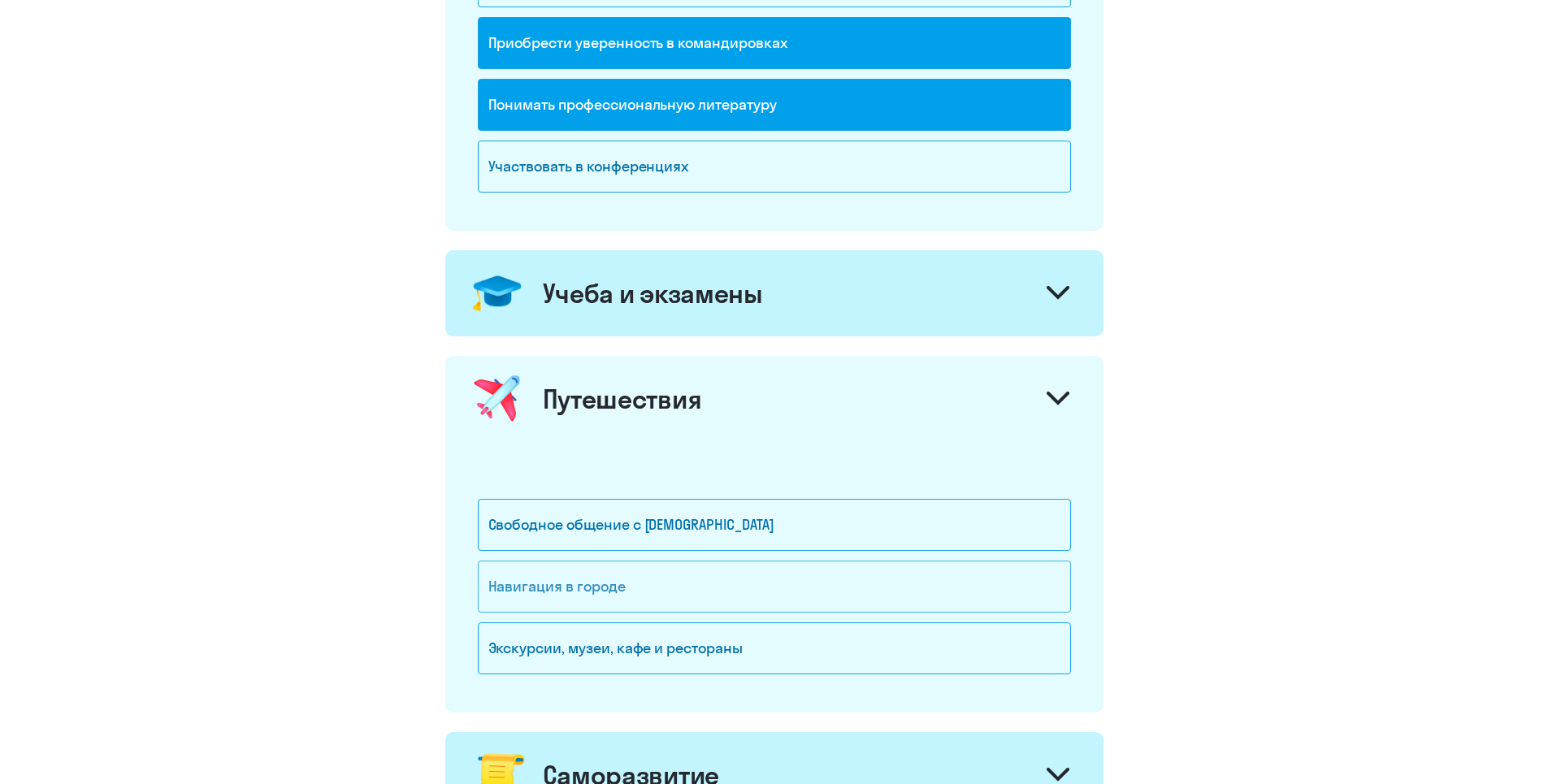
click at [623, 592] on div "Навигация в городе" at bounding box center [774, 587] width 593 height 52
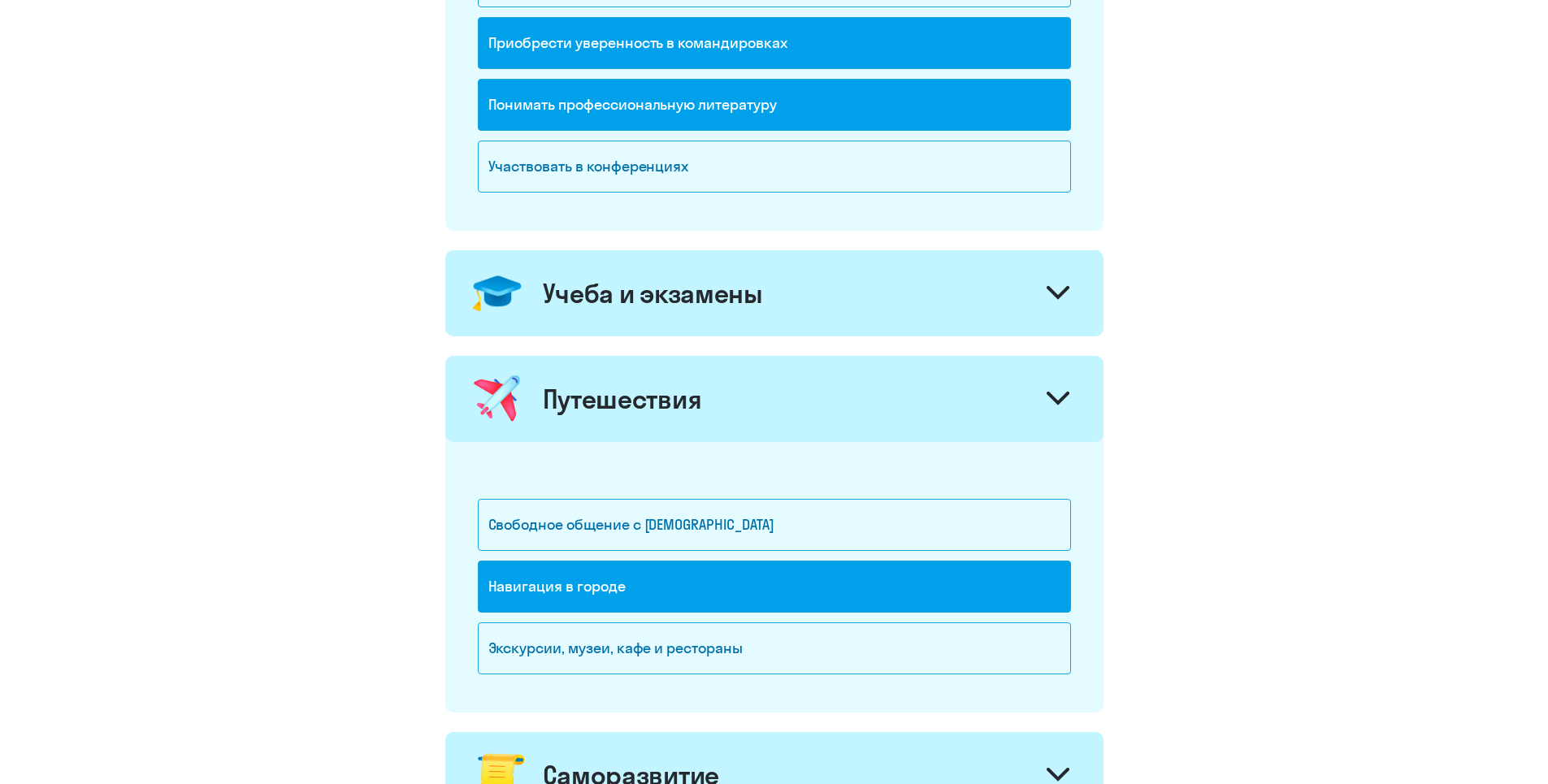
click at [1060, 396] on icon at bounding box center [1057, 397] width 22 height 13
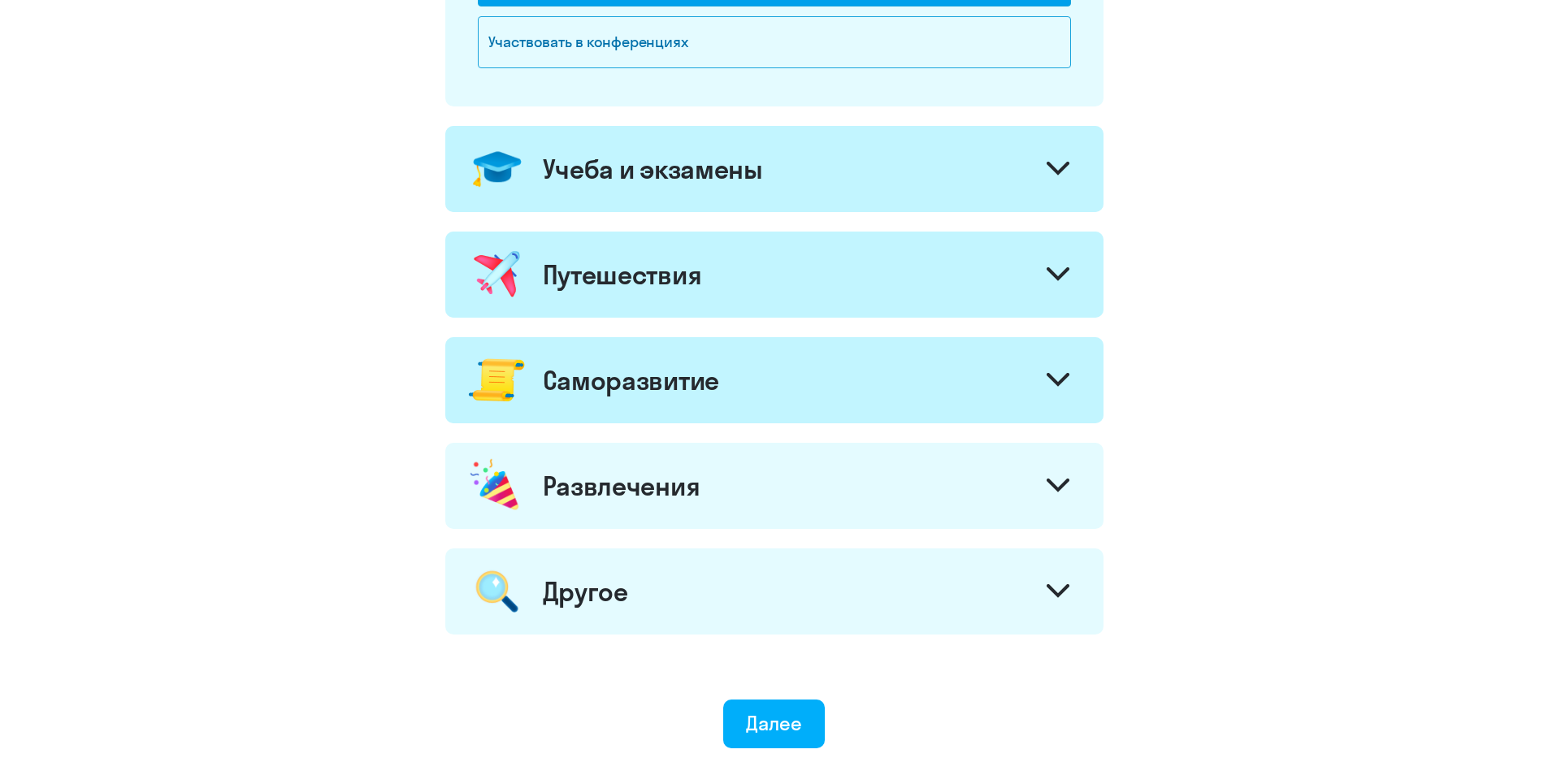
scroll to position [766, 0]
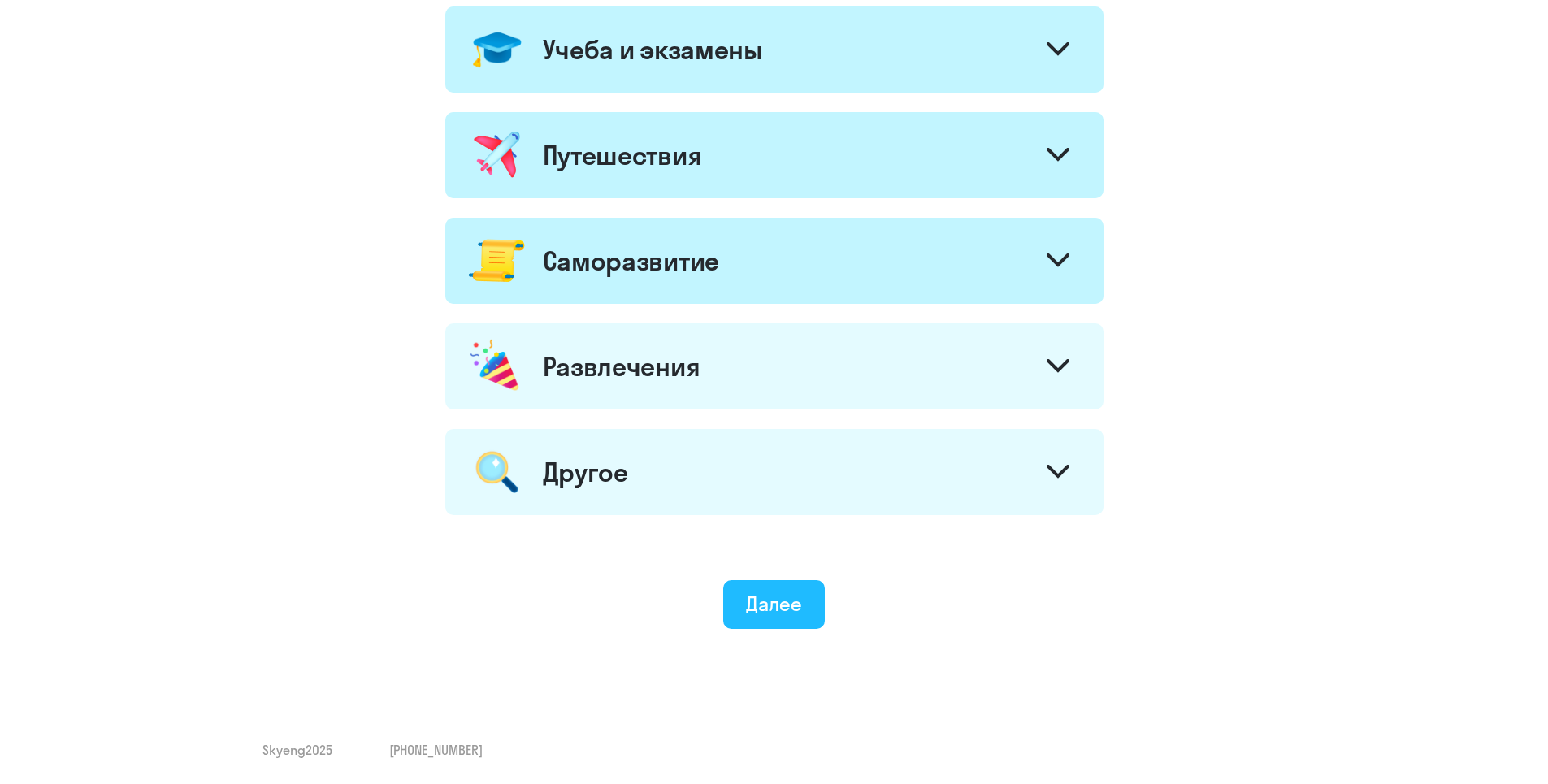
drag, startPoint x: 751, startPoint y: 600, endPoint x: 761, endPoint y: 599, distance: 10.0
click at [751, 599] on div "Далее" at bounding box center [774, 603] width 56 height 26
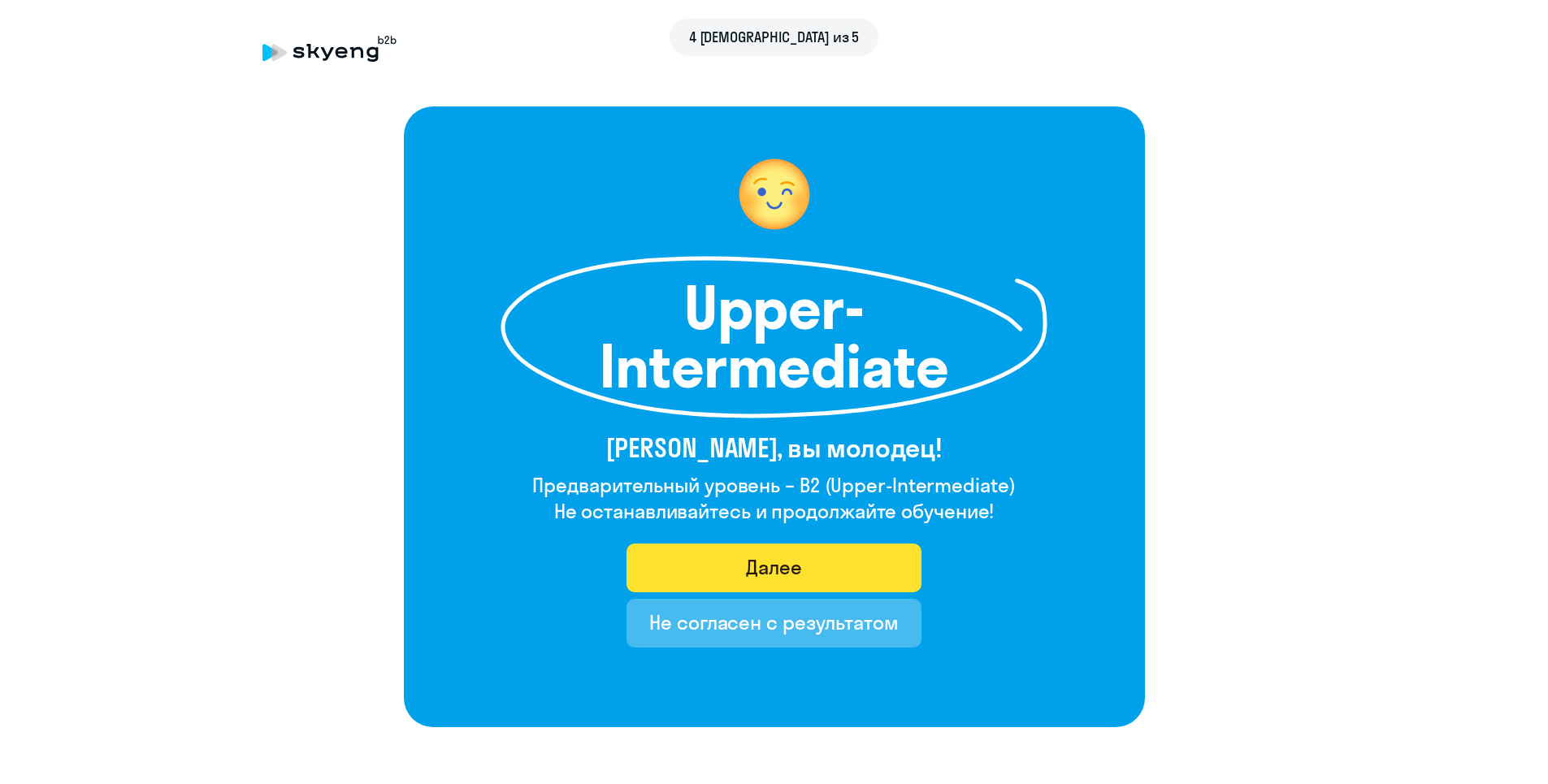
click at [779, 575] on div "Далее" at bounding box center [774, 567] width 56 height 26
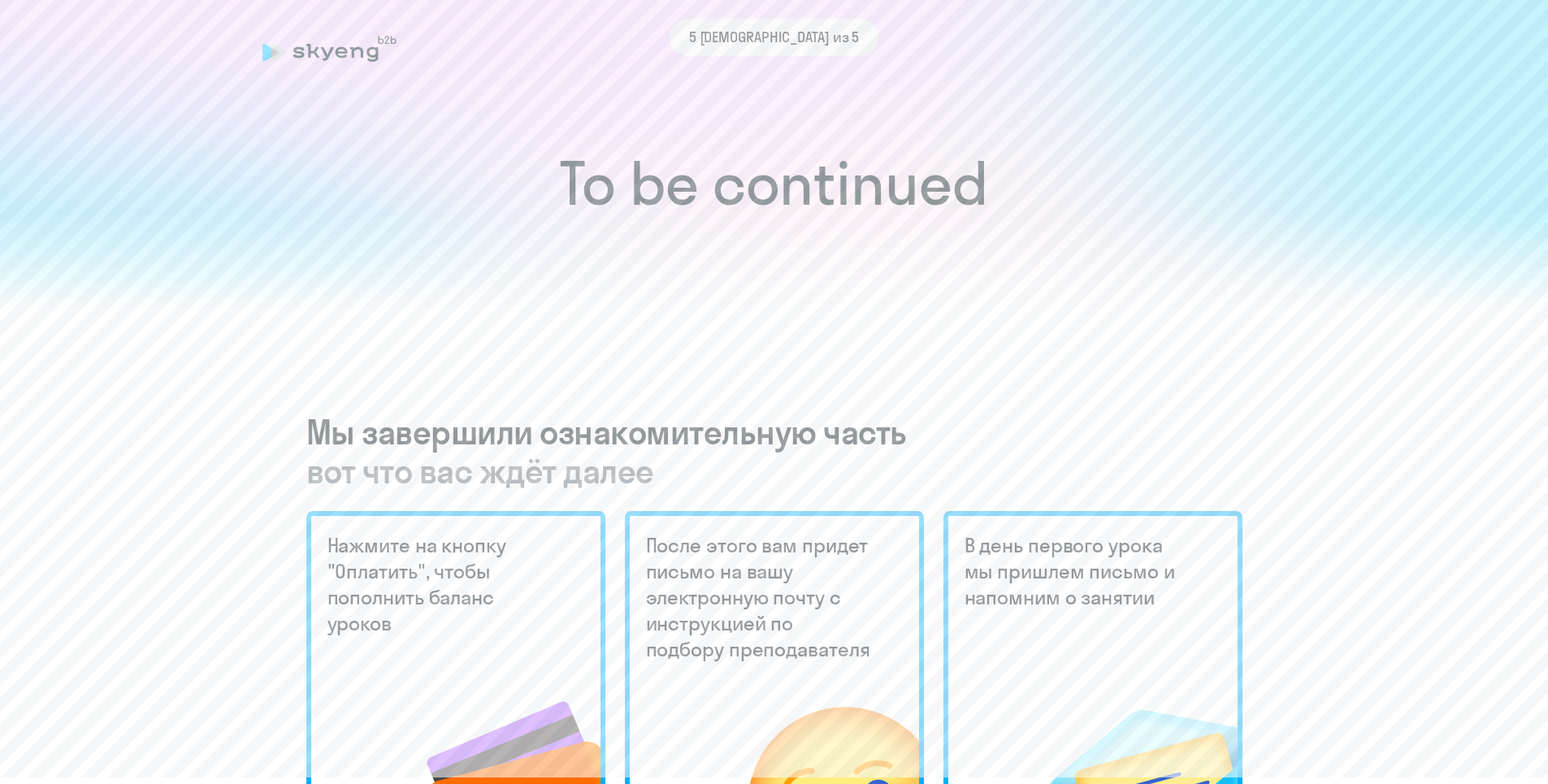
scroll to position [162, 0]
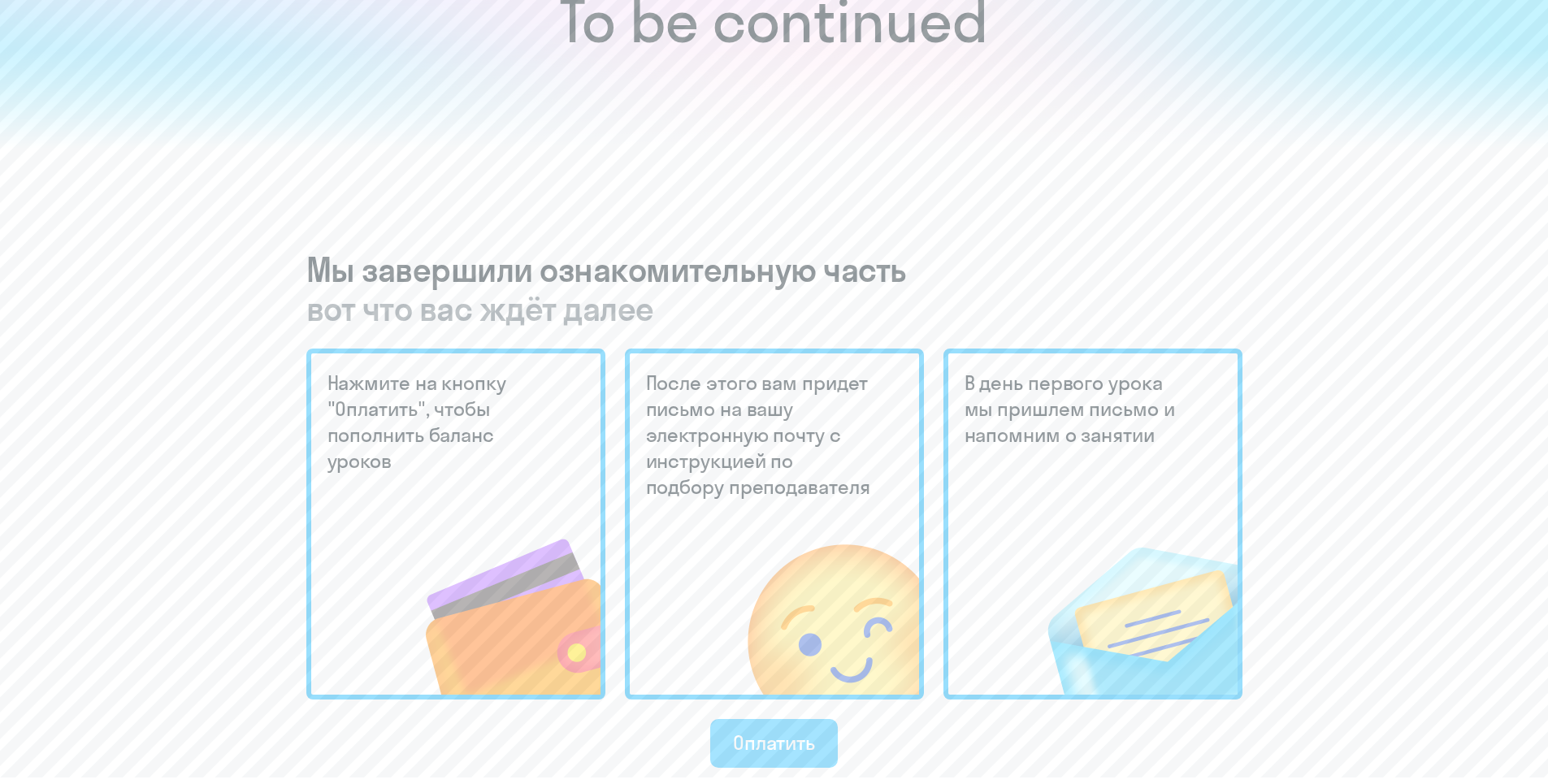
click at [765, 742] on div "Оплатить" at bounding box center [774, 742] width 82 height 26
